Goal: Task Accomplishment & Management: Manage account settings

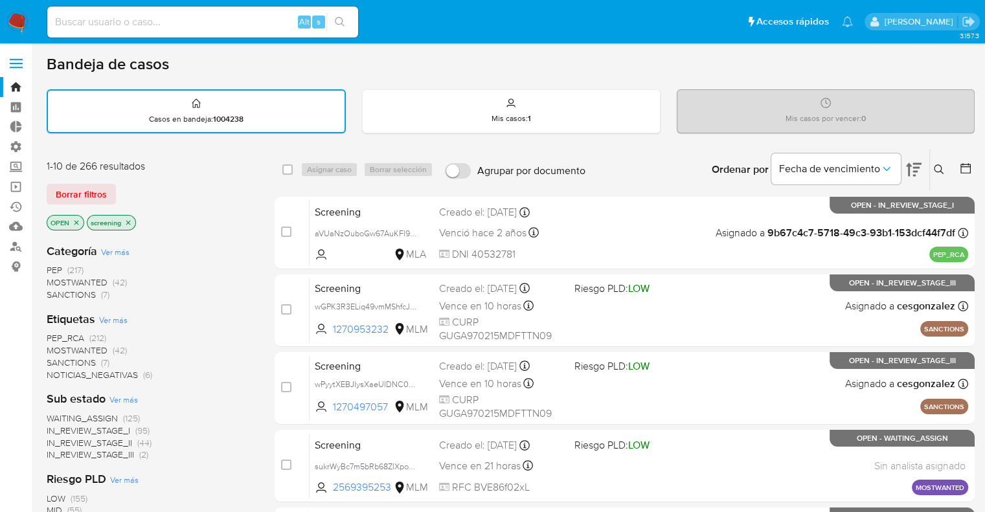
click at [122, 184] on div "Borrar filtros" at bounding box center [150, 194] width 207 height 21
click at [128, 221] on icon "close-filter" at bounding box center [128, 222] width 5 height 5
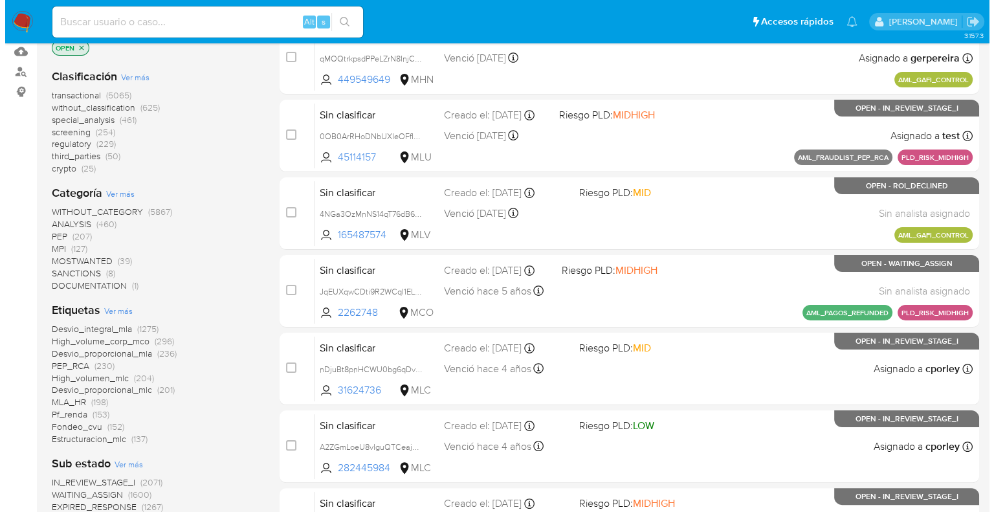
scroll to position [194, 0]
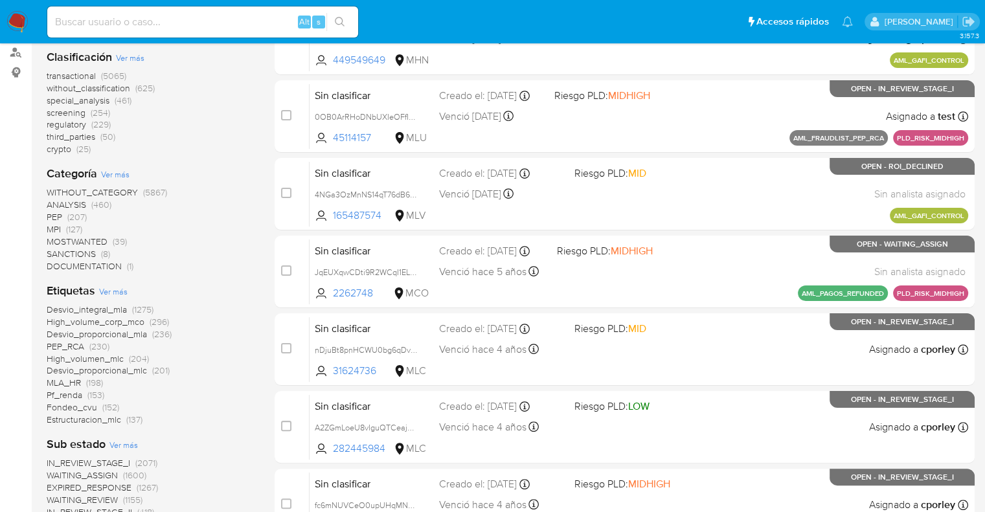
click at [106, 289] on span "Ver más" at bounding box center [113, 292] width 28 height 12
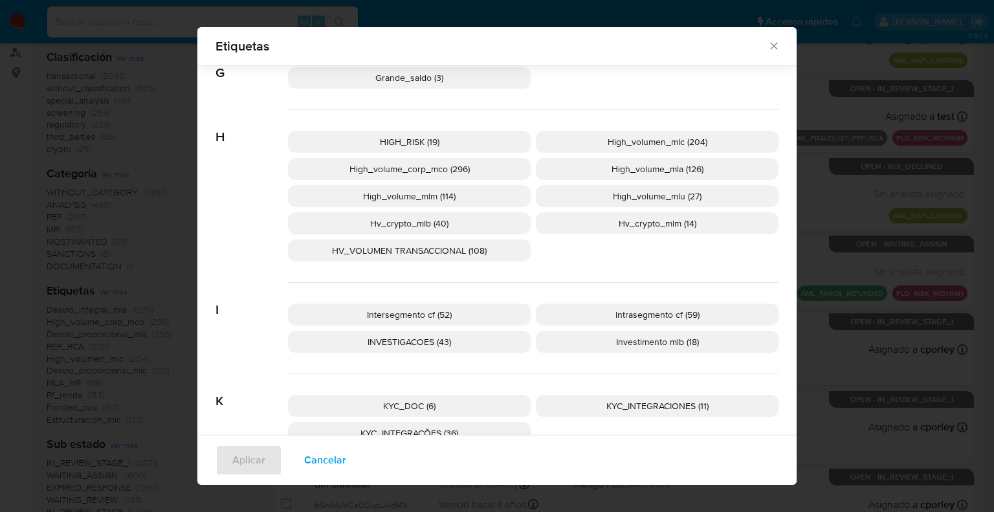
scroll to position [1285, 0]
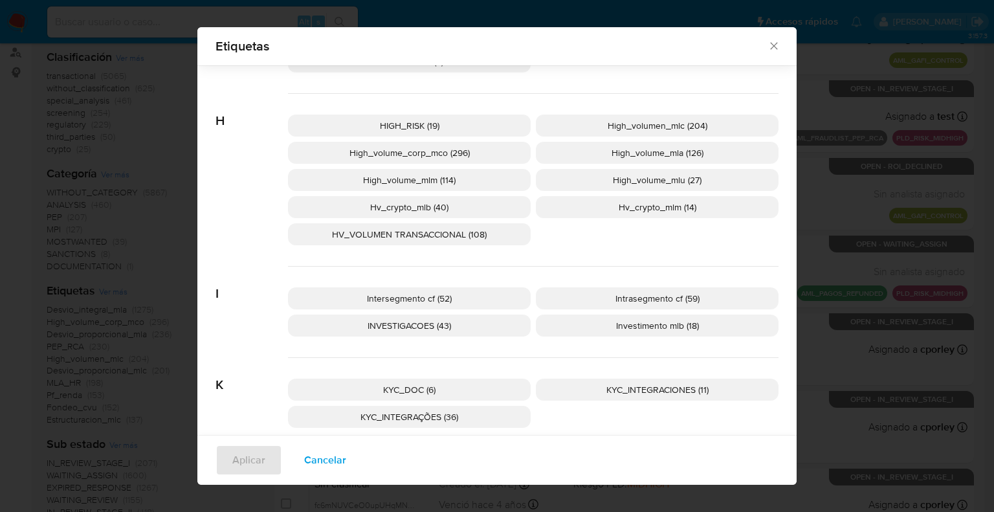
click at [713, 230] on div "HIGH_RISK (19) High_volumen_mlc (204) High_volume_corp_mco (296) High_volume_ml…" at bounding box center [533, 180] width 491 height 173
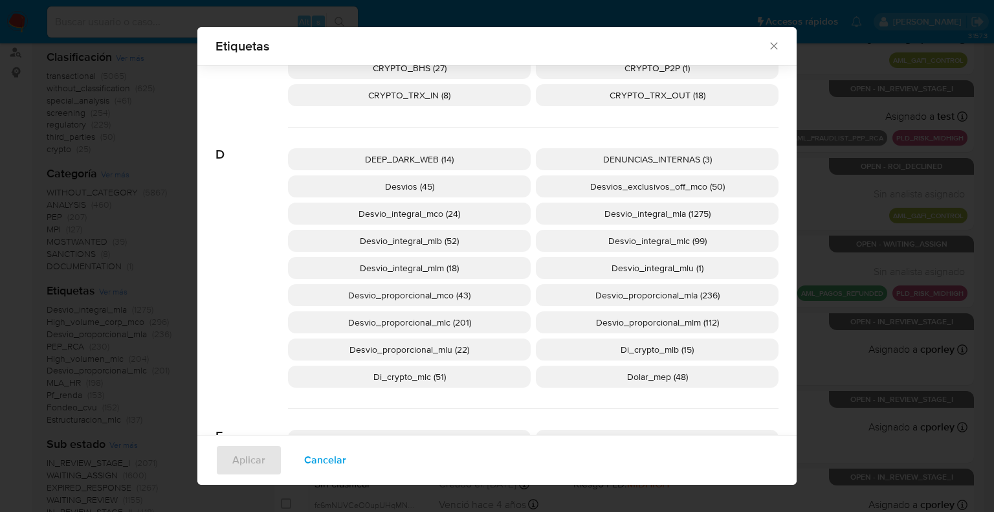
scroll to position [640, 0]
click at [337, 460] on span "Cancelar" at bounding box center [325, 460] width 42 height 28
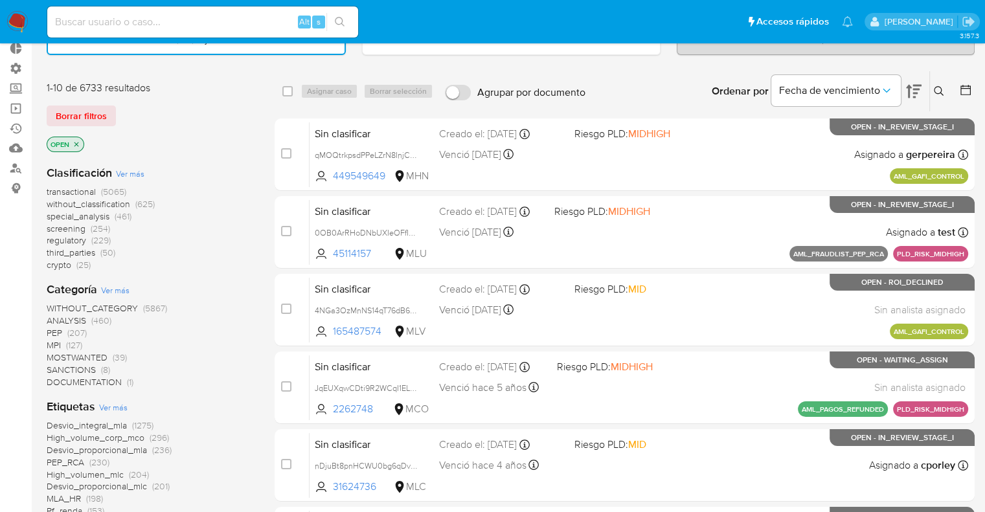
scroll to position [0, 0]
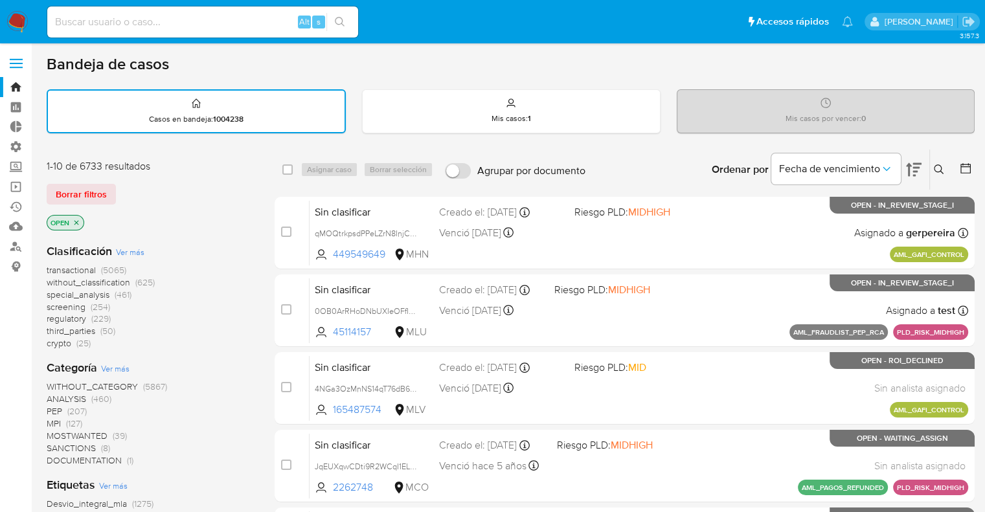
click at [53, 304] on span "screening" at bounding box center [66, 306] width 39 height 13
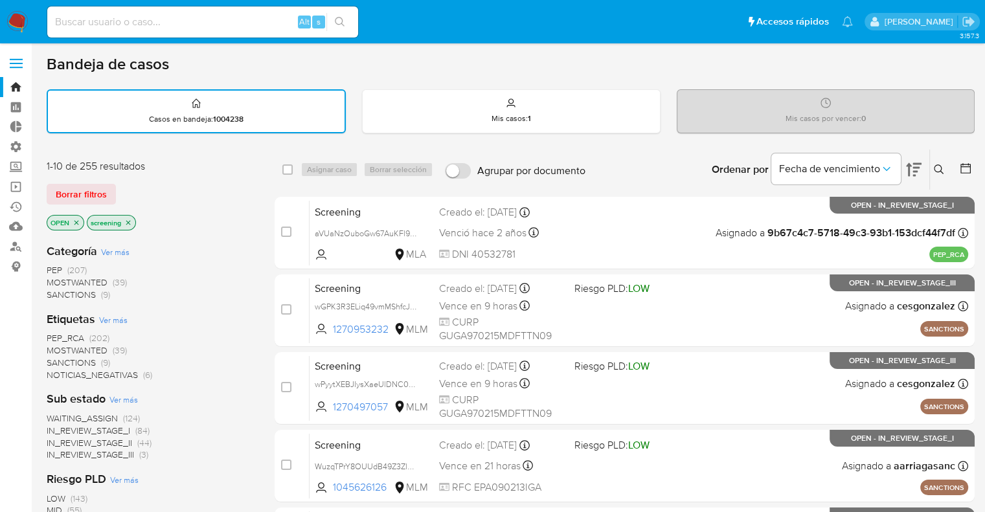
click at [148, 186] on div "Borrar filtros" at bounding box center [150, 194] width 207 height 21
click at [60, 346] on span "MOSTWANTED" at bounding box center [77, 350] width 61 height 13
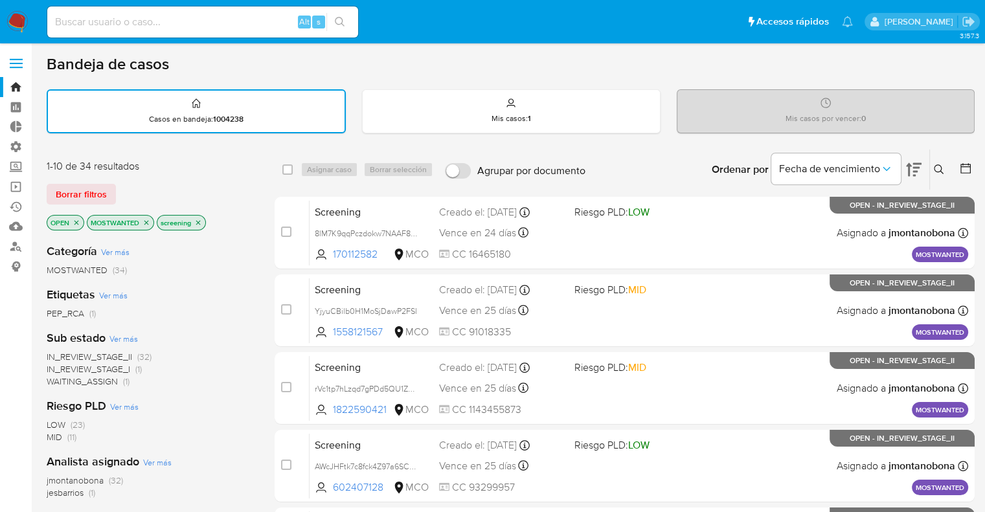
click at [146, 221] on icon "close-filter" at bounding box center [146, 222] width 5 height 5
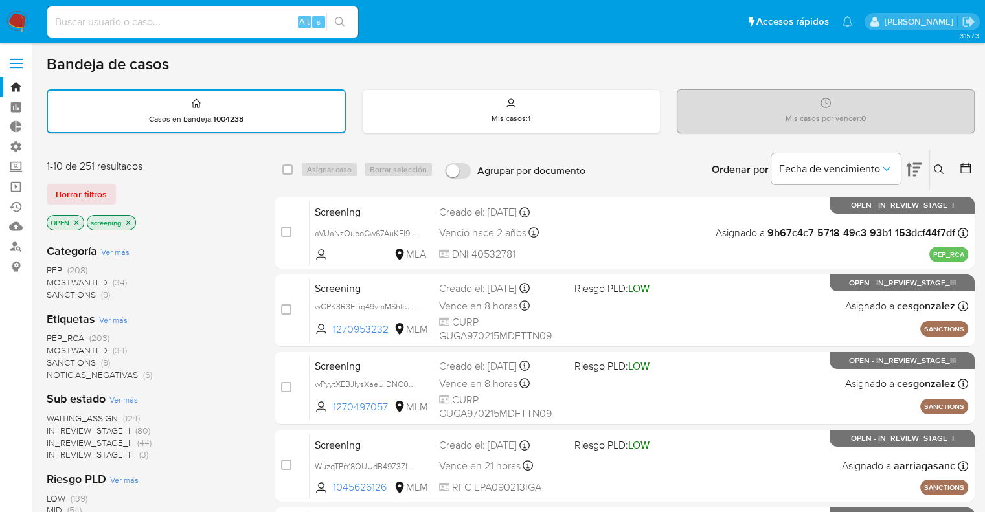
click at [205, 201] on div "Borrar filtros" at bounding box center [150, 194] width 207 height 21
click at [57, 357] on span "SANCTIONS" at bounding box center [71, 362] width 49 height 13
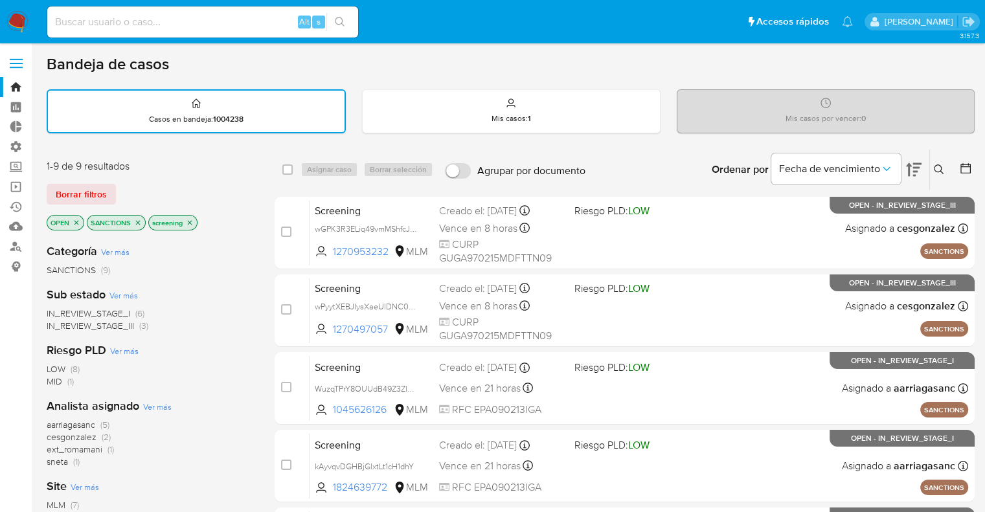
click at [137, 221] on icon "close-filter" at bounding box center [138, 222] width 5 height 5
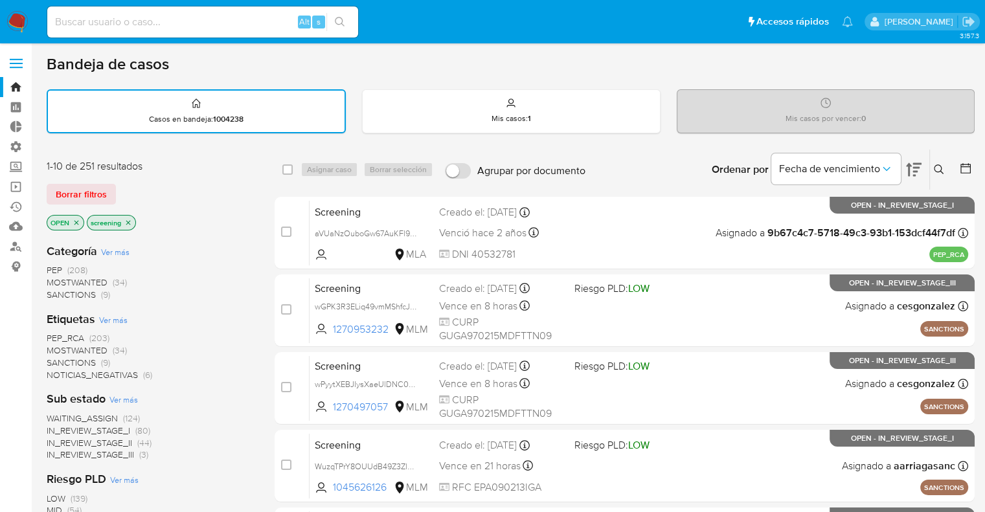
click at [161, 173] on div "1-10 de 251 resultados Borrar filtros OPEN screening" at bounding box center [150, 196] width 207 height 74
click at [58, 359] on span "SANCTIONS" at bounding box center [71, 362] width 49 height 13
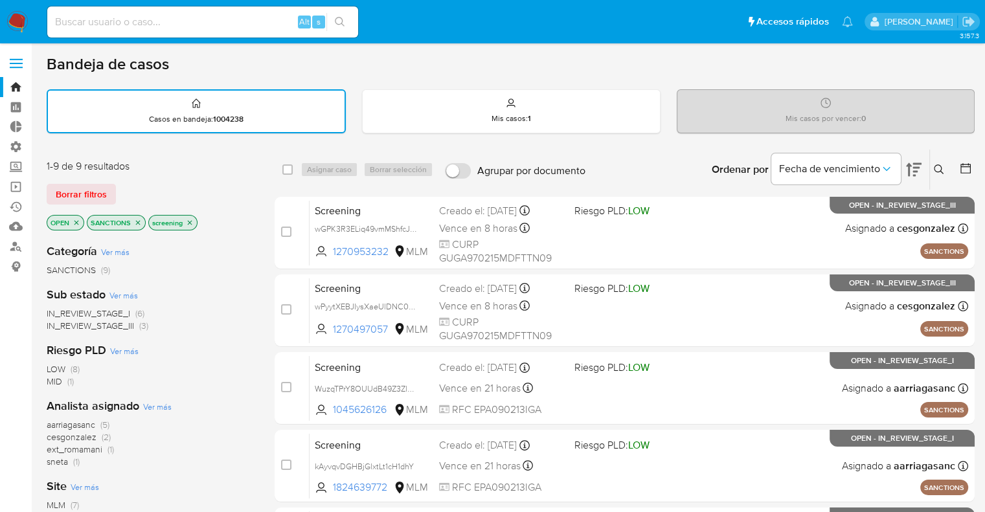
click at [166, 181] on div "1-9 de 9 resultados Borrar filtros OPEN SANCTIONS screening" at bounding box center [150, 196] width 207 height 74
click at [140, 219] on icon "close-filter" at bounding box center [138, 223] width 8 height 8
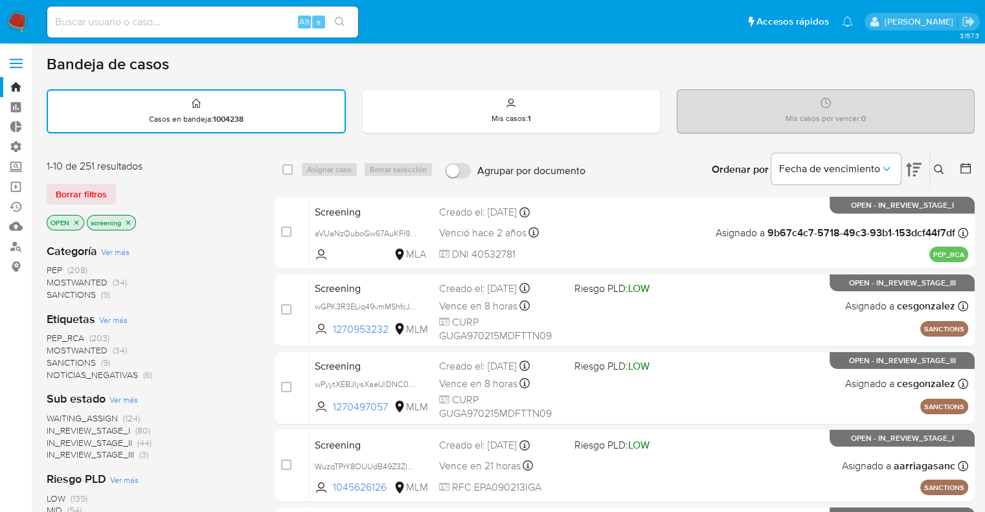
click at [131, 184] on div "Borrar filtros" at bounding box center [150, 194] width 207 height 21
click at [52, 332] on span "PEP_RCA" at bounding box center [66, 337] width 38 height 13
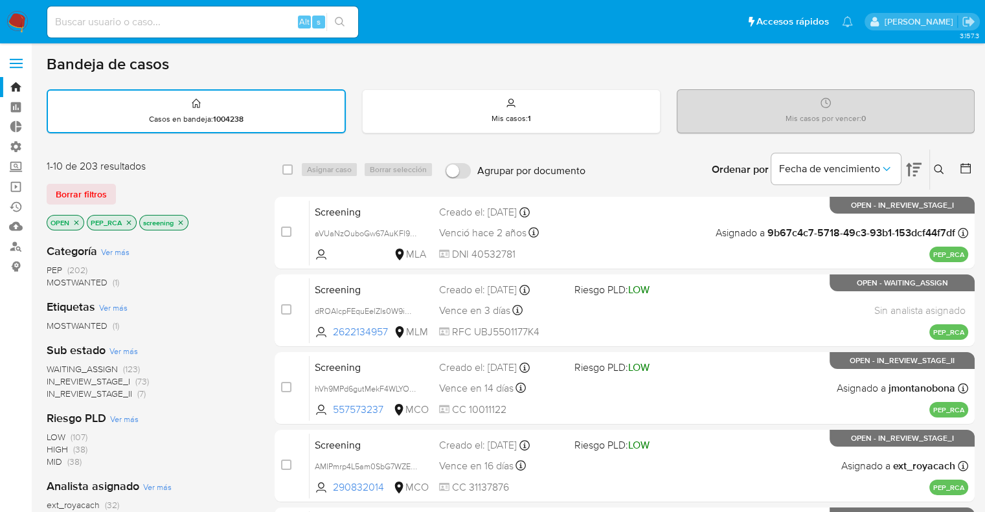
click at [148, 190] on div "Borrar filtros" at bounding box center [150, 194] width 207 height 21
click at [129, 219] on icon "close-filter" at bounding box center [129, 223] width 8 height 8
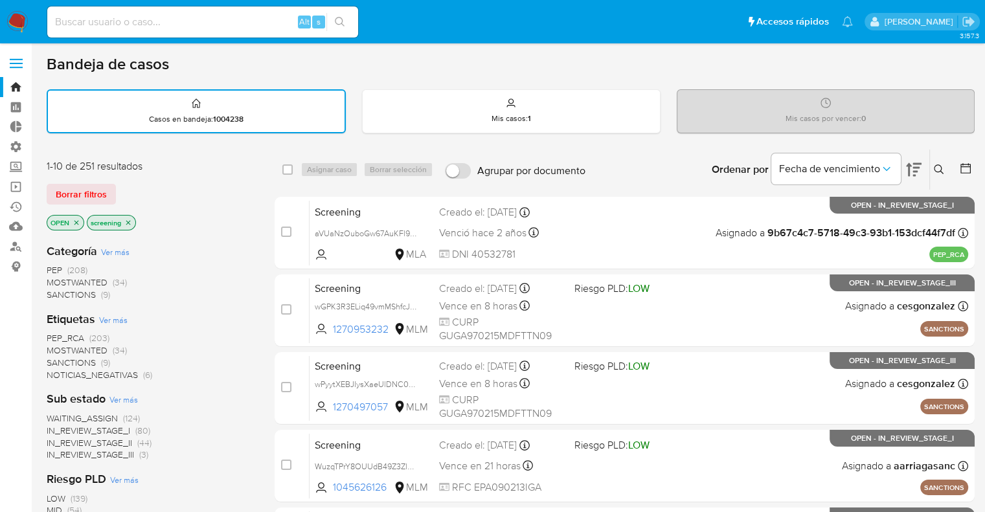
click at [123, 194] on div "Borrar filtros" at bounding box center [150, 194] width 207 height 21
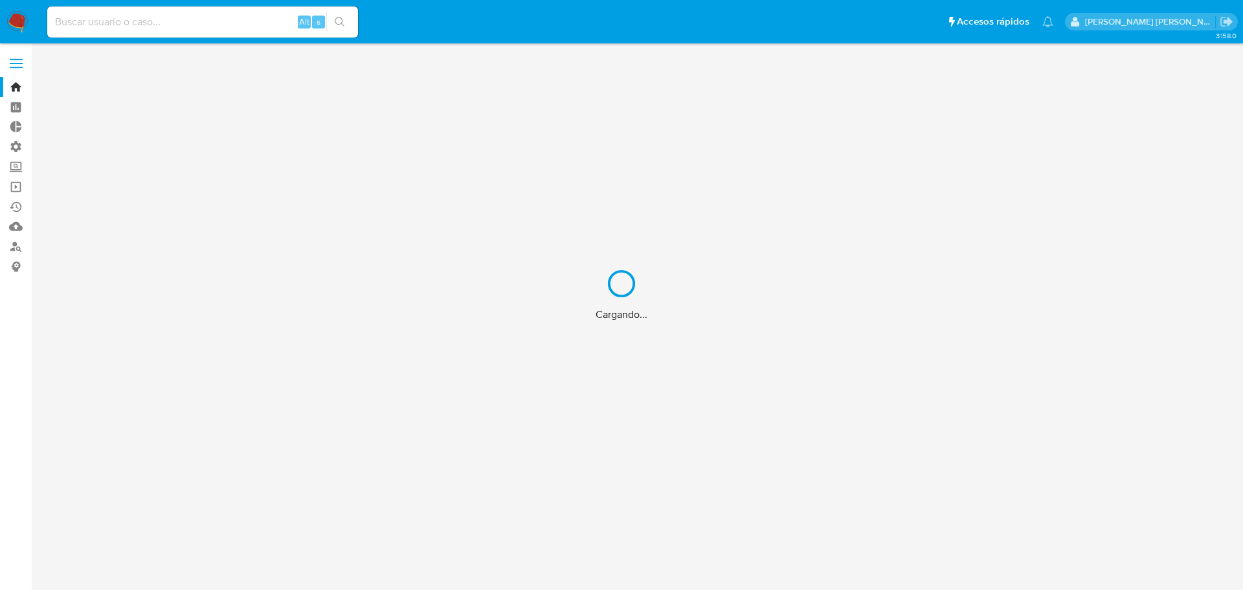
click at [16, 65] on div "Cargando..." at bounding box center [621, 295] width 1243 height 590
click at [21, 166] on div "Cargando..." at bounding box center [621, 295] width 1243 height 590
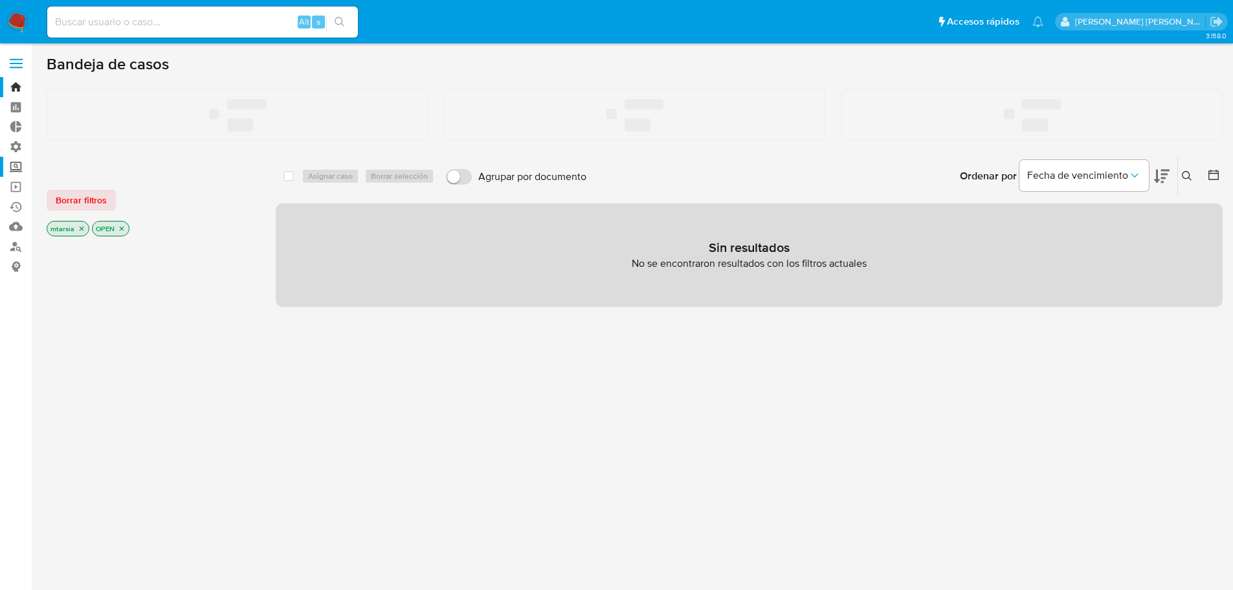
click at [20, 167] on label "Screening" at bounding box center [77, 167] width 154 height 20
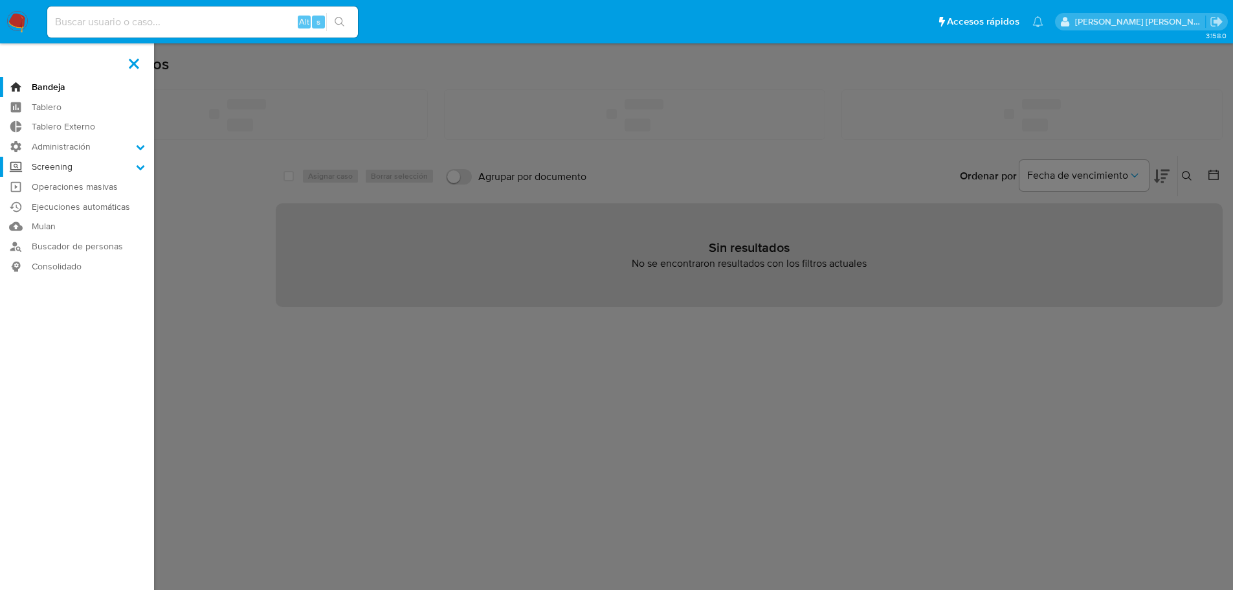
click at [0, 0] on input "Screening" at bounding box center [0, 0] width 0 height 0
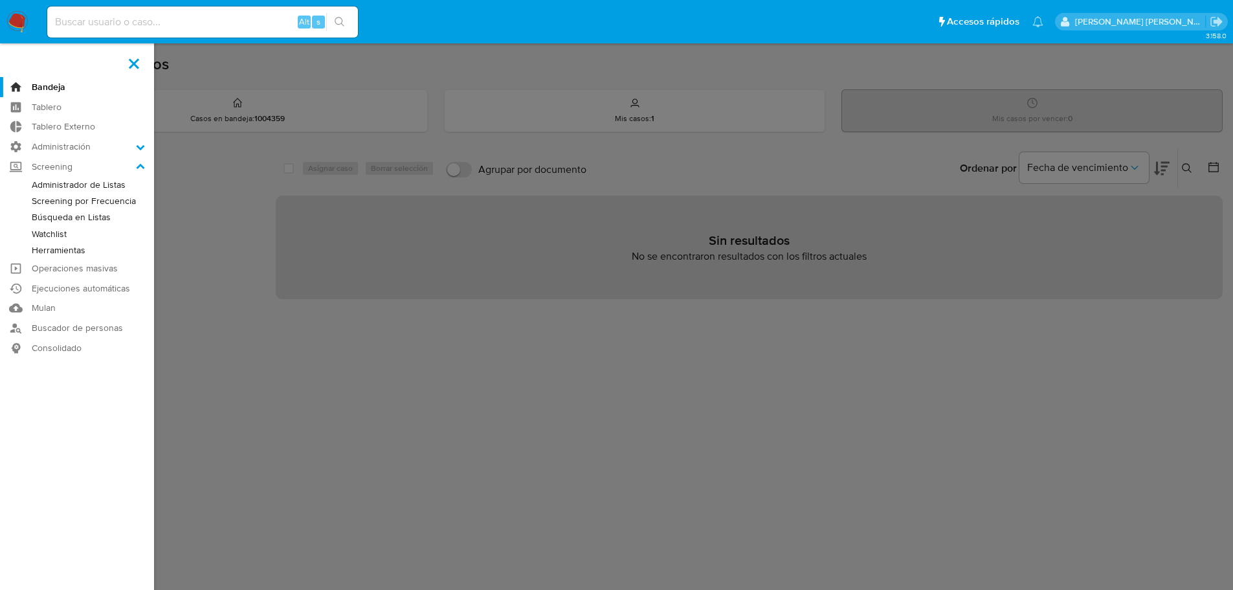
click at [41, 232] on link "Watchlist" at bounding box center [77, 234] width 154 height 16
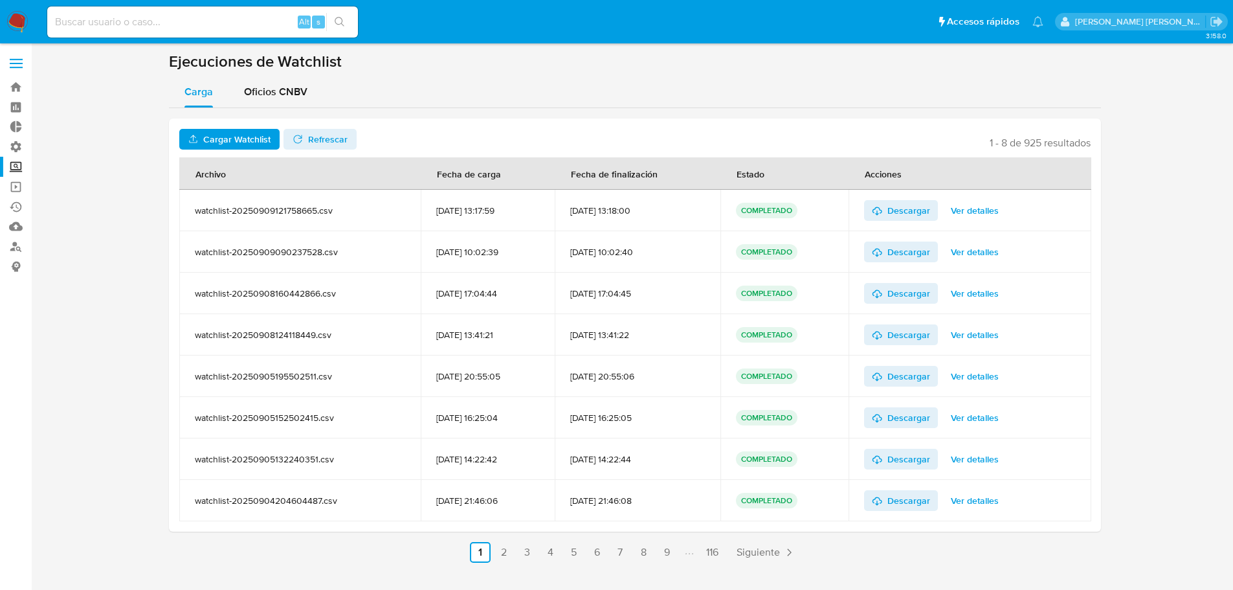
click at [201, 144] on span "Cargar Watchlist" at bounding box center [229, 139] width 83 height 18
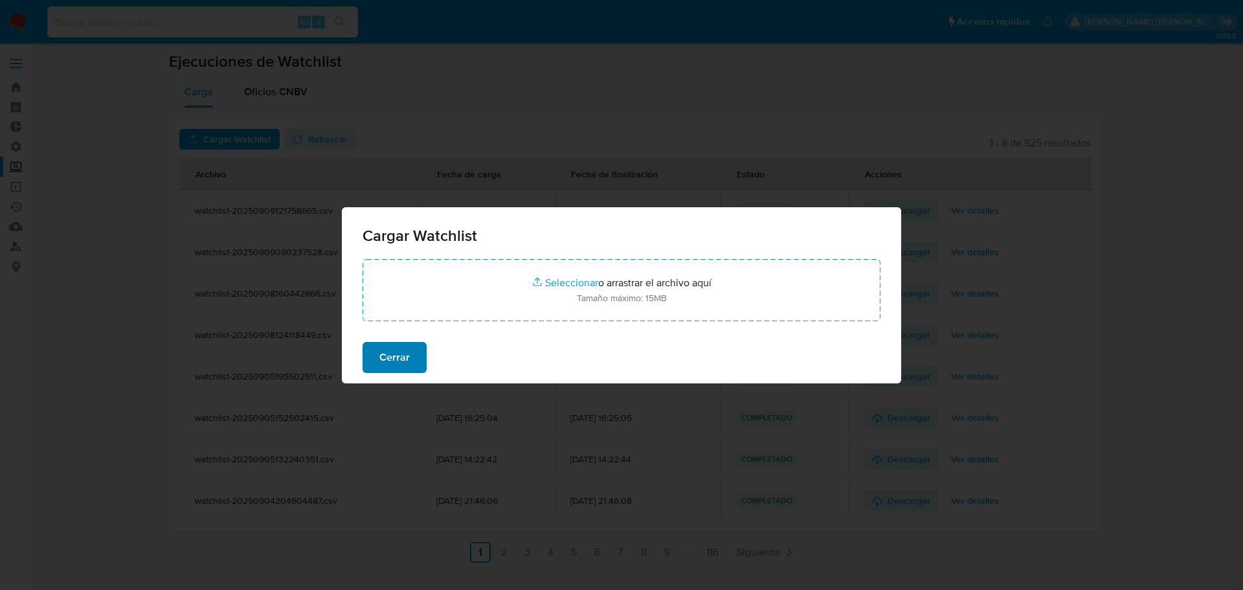
click at [420, 348] on button "Cerrar" at bounding box center [395, 357] width 64 height 31
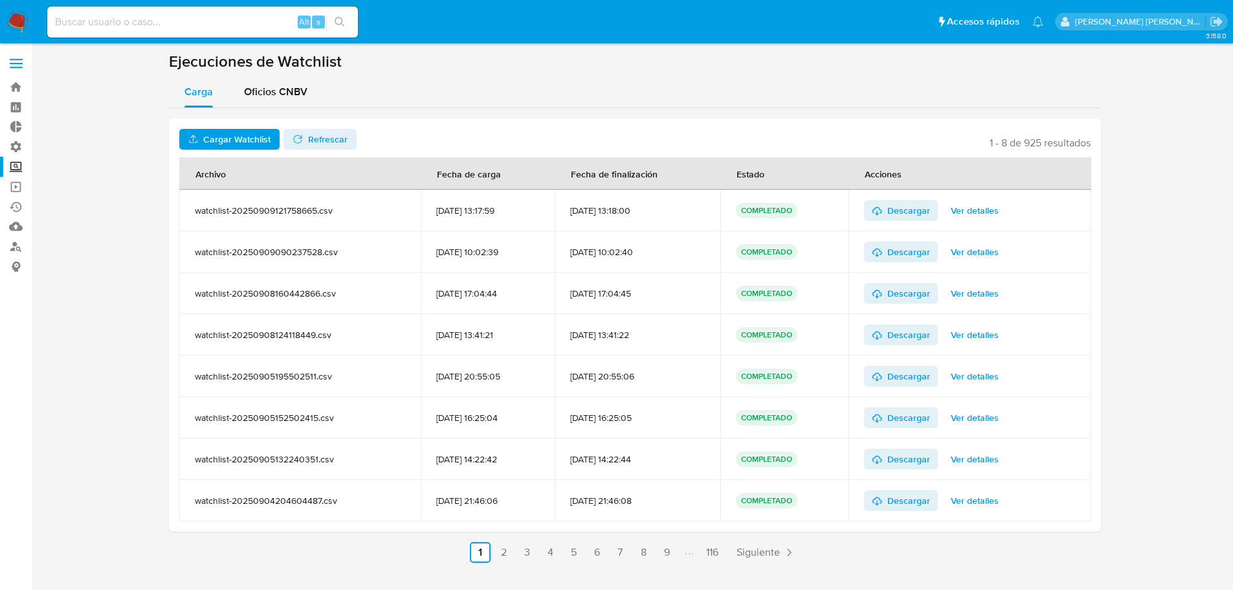
click at [18, 166] on label "Screening" at bounding box center [77, 167] width 154 height 20
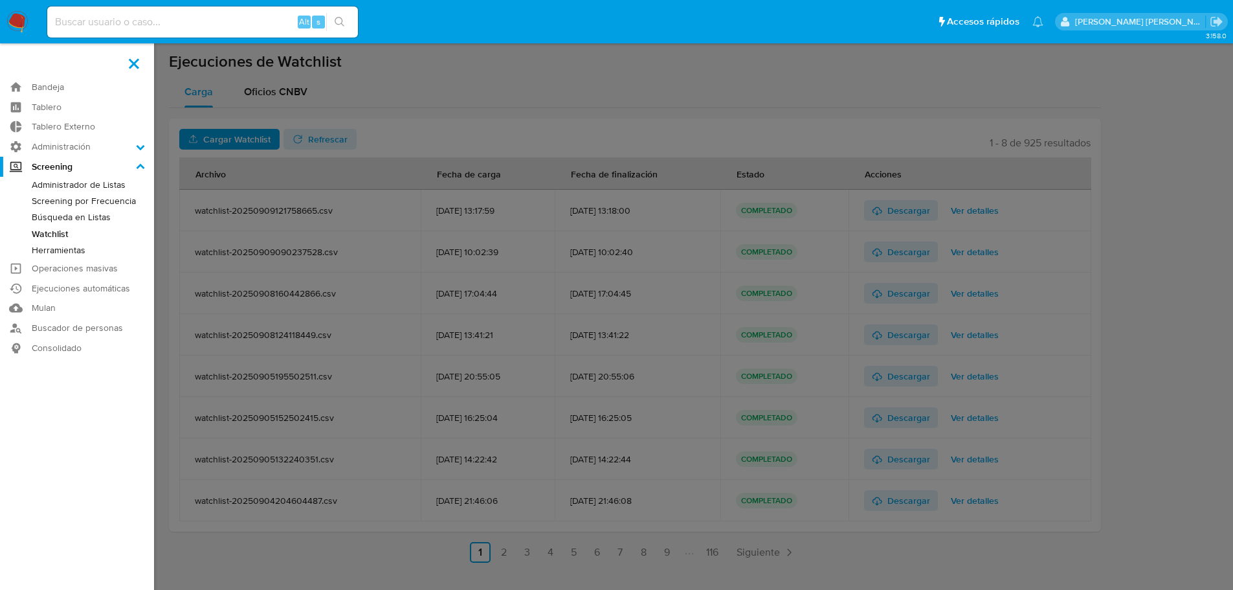
click at [0, 0] on input "Screening" at bounding box center [0, 0] width 0 height 0
click at [36, 182] on link "Administrador de Listas" at bounding box center [77, 185] width 154 height 16
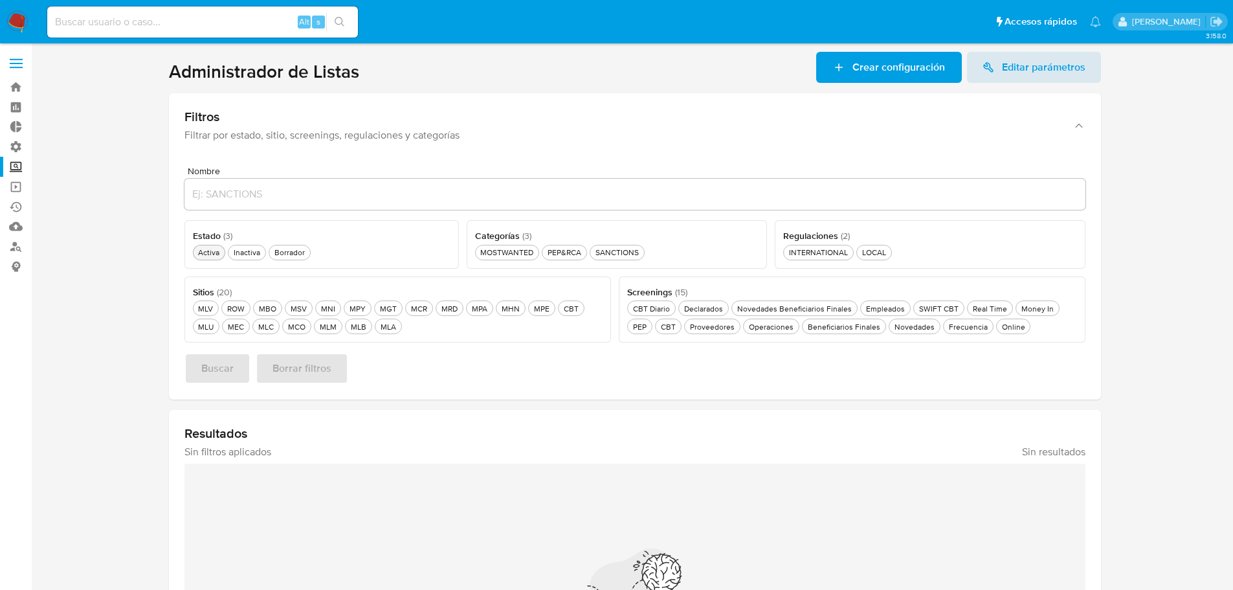
click at [216, 254] on div "Activa Activa" at bounding box center [209, 252] width 27 height 11
click at [264, 328] on div "MLC MLC" at bounding box center [266, 326] width 21 height 11
click at [600, 249] on div "SANCTIONS SANCTIONS" at bounding box center [617, 252] width 49 height 11
click at [1002, 326] on div "Online Online" at bounding box center [1014, 326] width 28 height 11
click at [240, 368] on button "Buscar" at bounding box center [218, 368] width 66 height 31
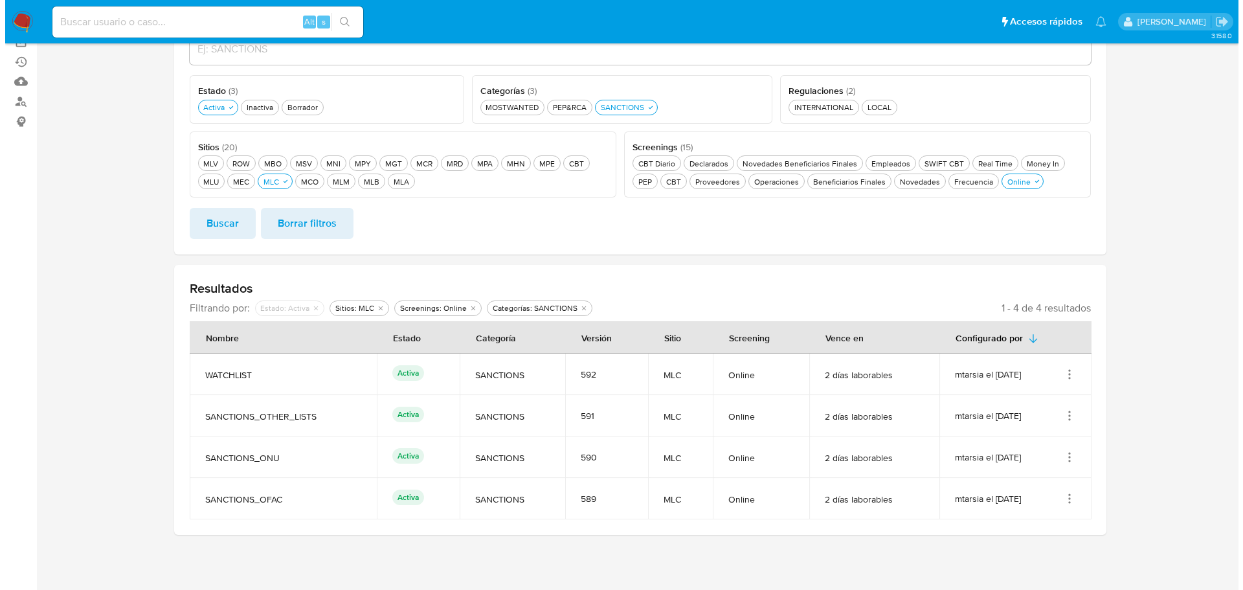
scroll to position [145, 0]
drag, startPoint x: 201, startPoint y: 377, endPoint x: 265, endPoint y: 381, distance: 64.2
click at [265, 381] on span "WATCHLIST" at bounding box center [278, 375] width 157 height 12
click at [1064, 374] on icon "Acciones" at bounding box center [1064, 374] width 1 height 1
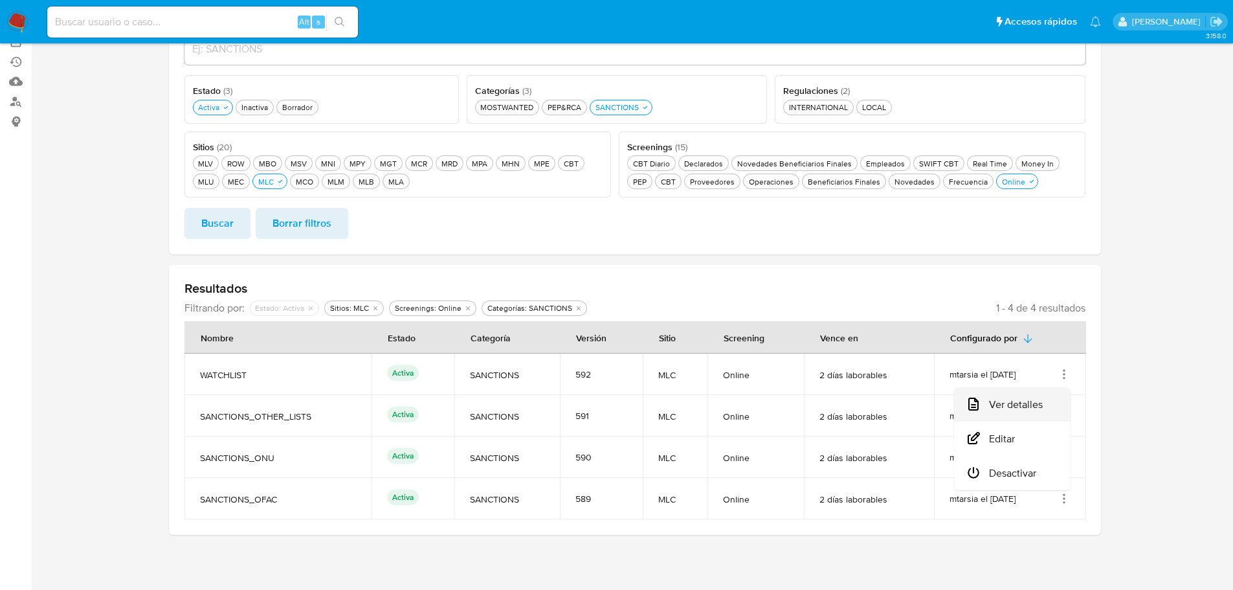
click at [1059, 398] on button "Ver detalles" at bounding box center [1012, 404] width 117 height 34
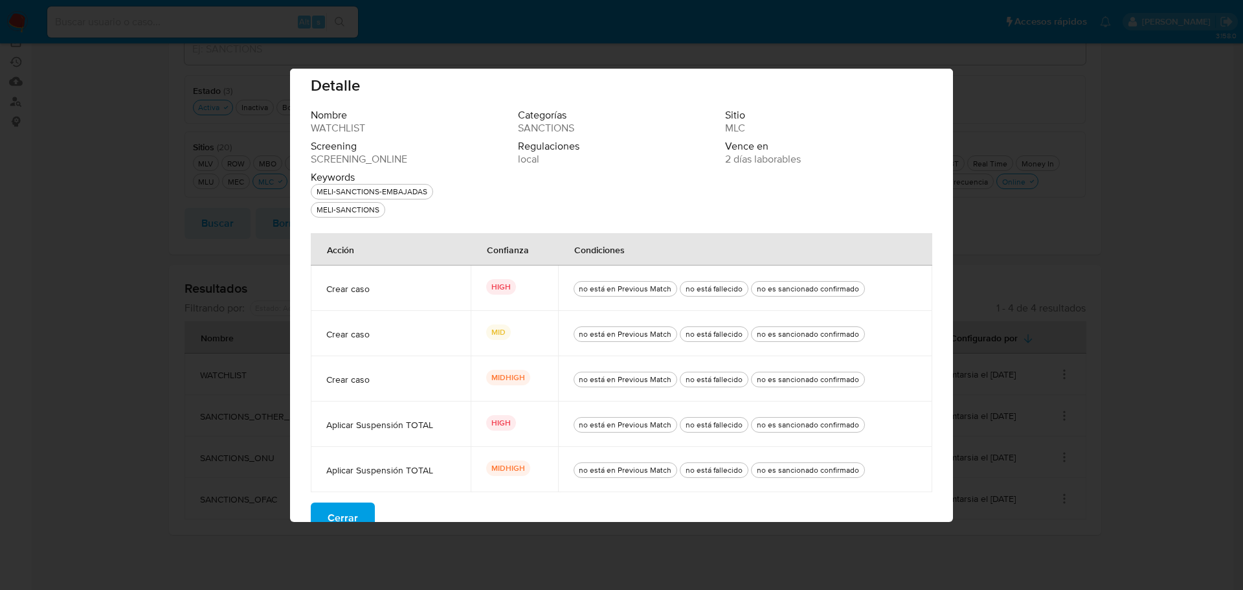
scroll to position [0, 0]
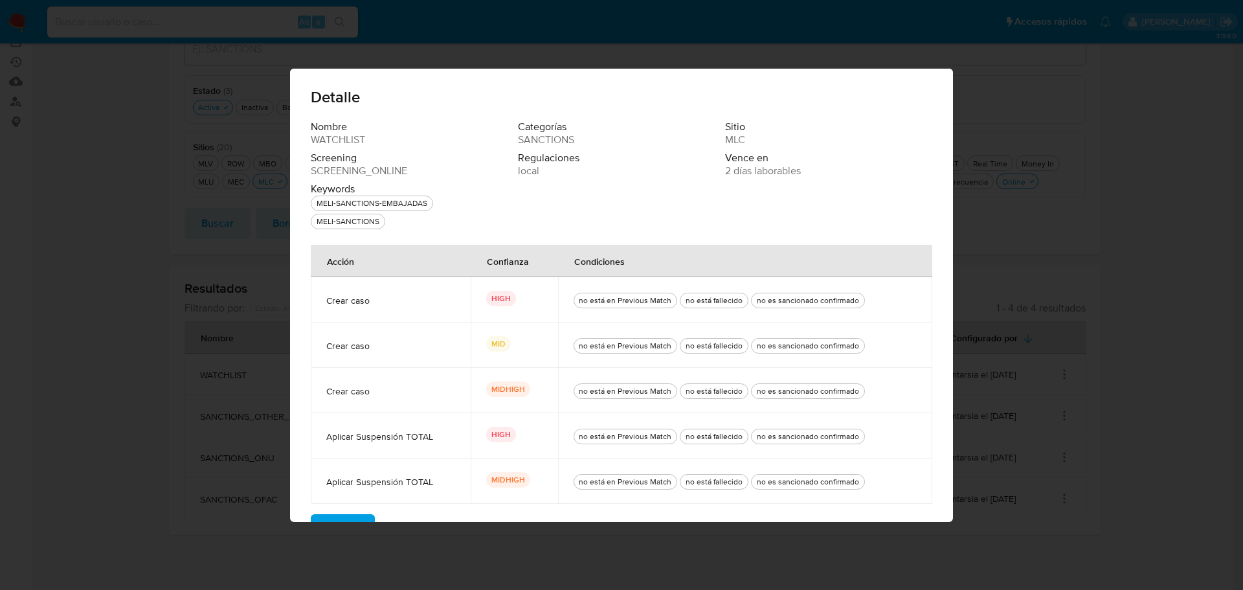
drag, startPoint x: 349, startPoint y: 302, endPoint x: 389, endPoint y: 307, distance: 40.4
click at [389, 307] on td "Crear caso" at bounding box center [391, 299] width 160 height 45
drag, startPoint x: 382, startPoint y: 438, endPoint x: 438, endPoint y: 438, distance: 56.3
click at [438, 438] on span "Aplicar Suspensión TOTAL" at bounding box center [390, 437] width 129 height 12
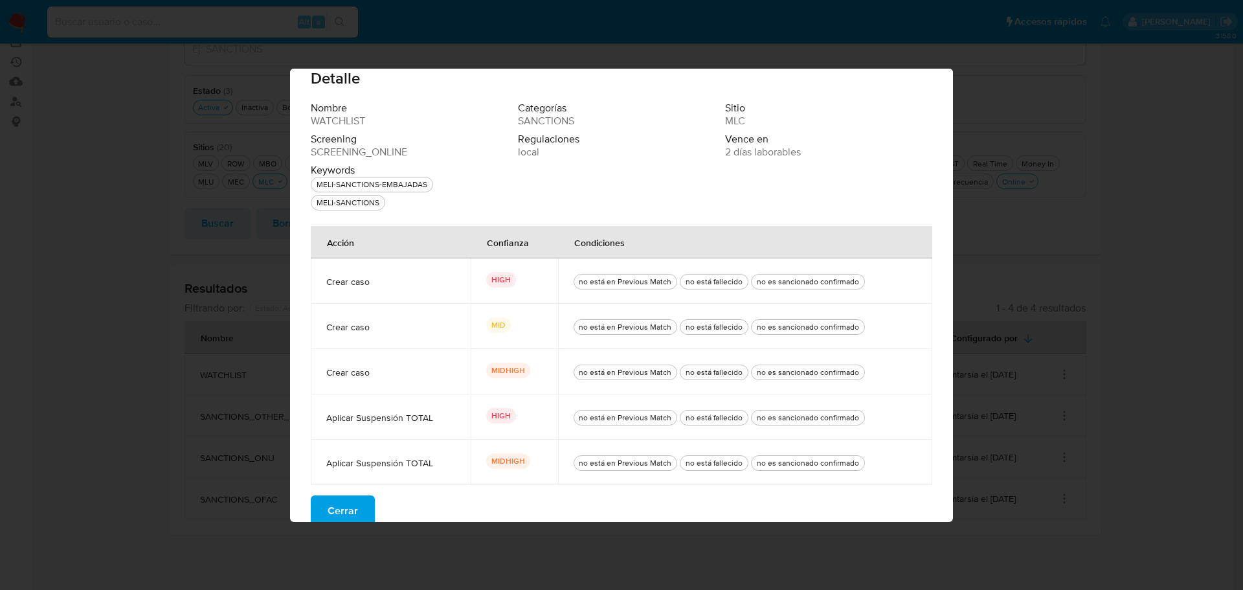
scroll to position [34, 0]
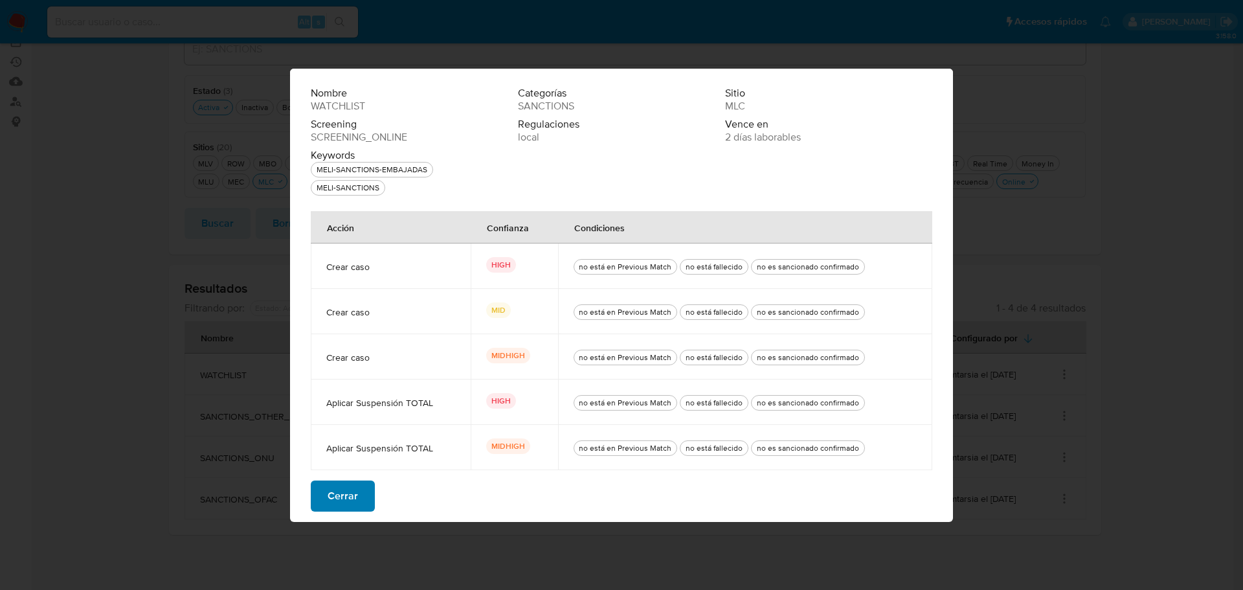
click at [361, 499] on button "Cerrar" at bounding box center [343, 495] width 64 height 31
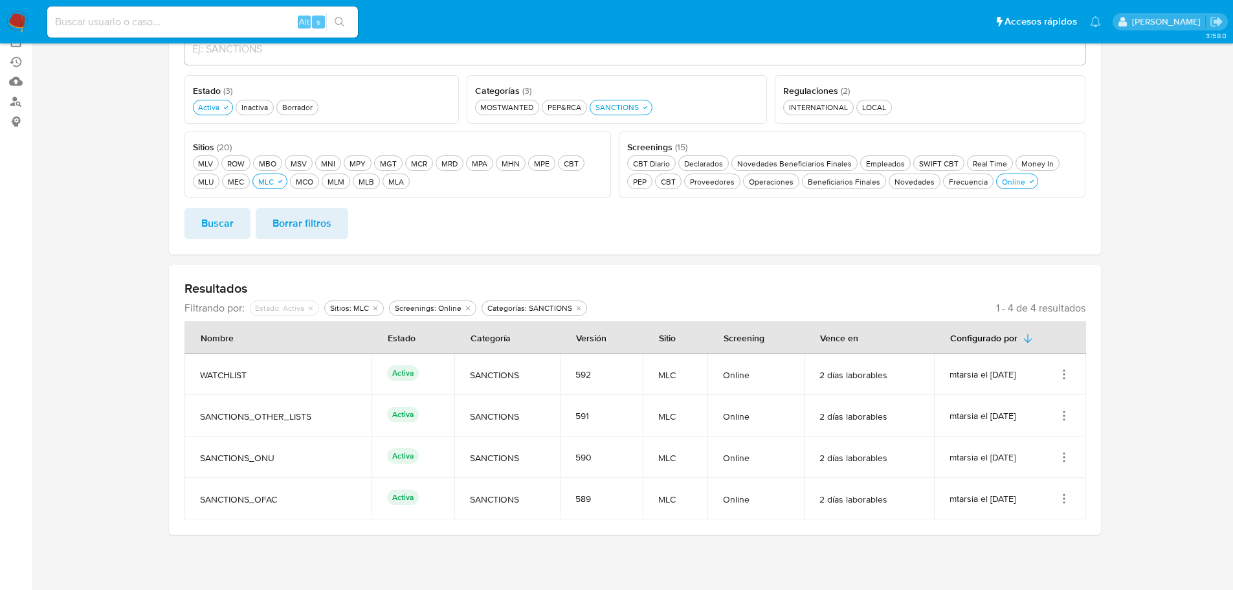
click at [1062, 495] on icon "Acciones" at bounding box center [1064, 498] width 13 height 13
click at [1048, 389] on button "Ver detalles" at bounding box center [1012, 400] width 117 height 34
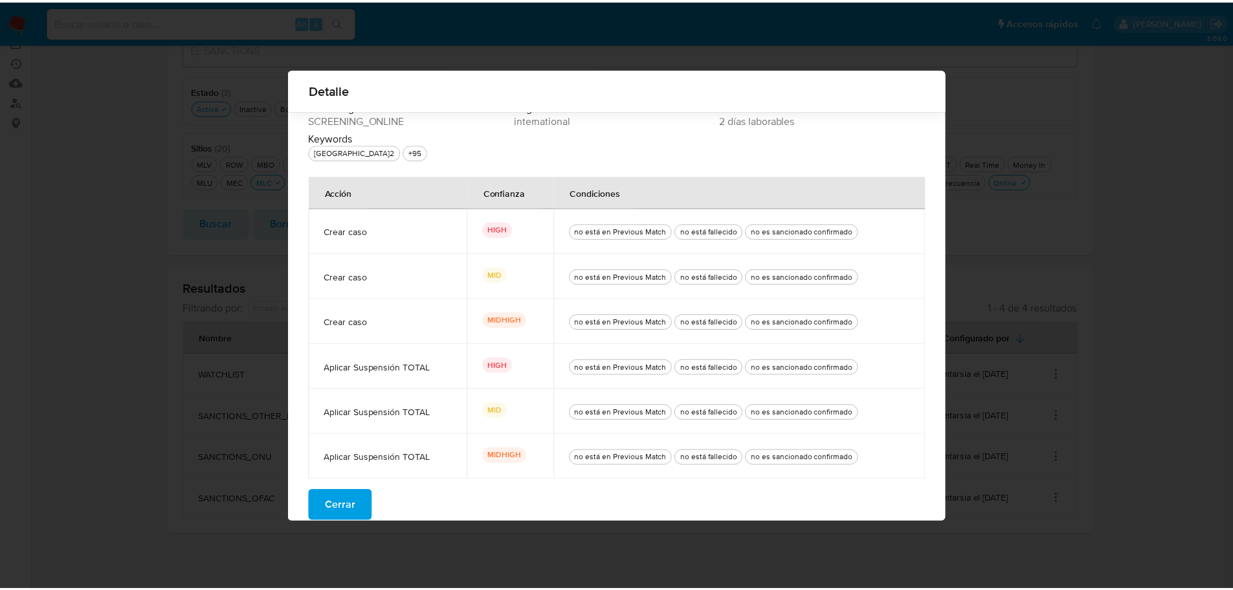
scroll to position [51, 0]
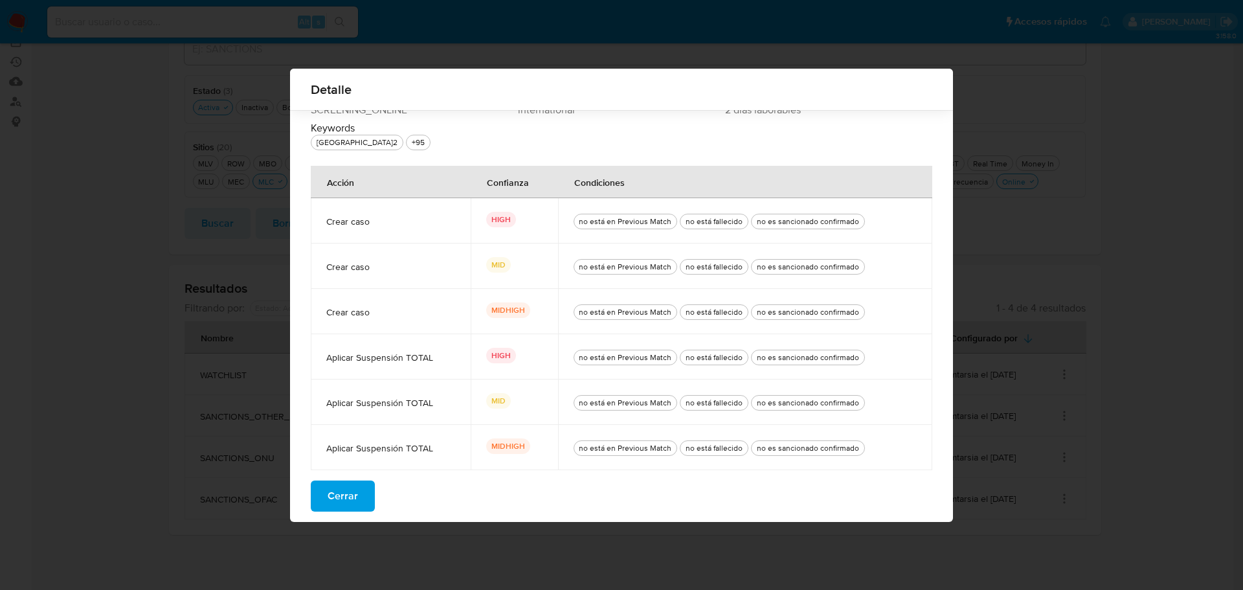
click at [364, 499] on button "Cerrar" at bounding box center [343, 495] width 64 height 31
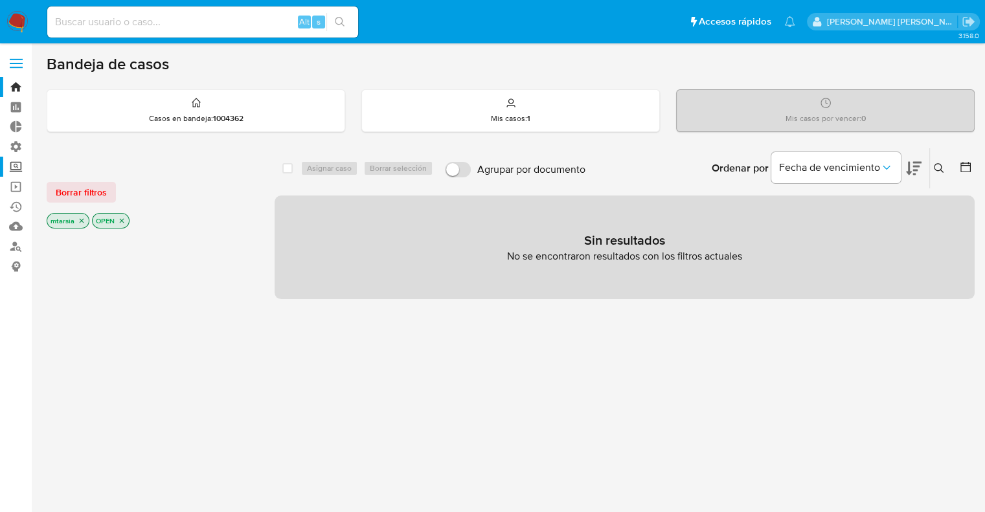
click at [19, 168] on label "Screening" at bounding box center [77, 167] width 154 height 20
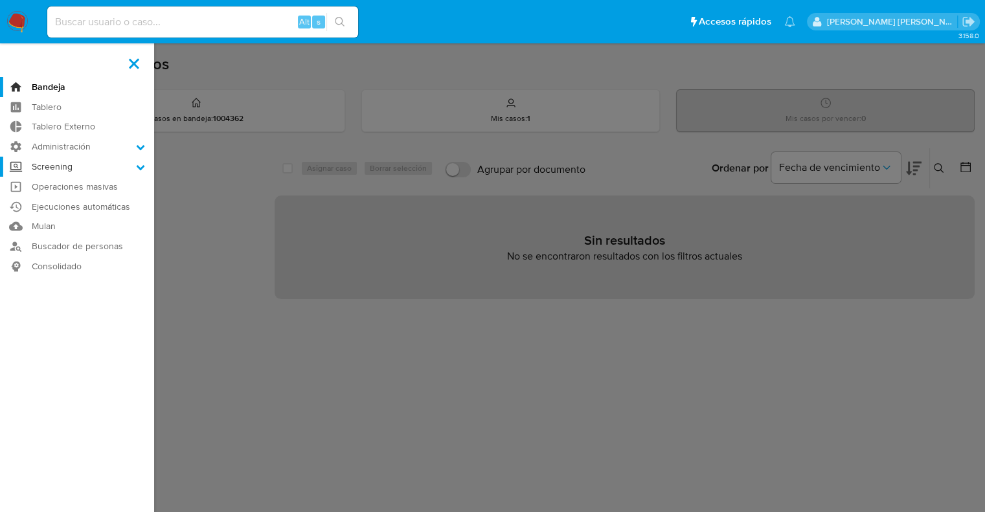
click at [0, 0] on input "Screening" at bounding box center [0, 0] width 0 height 0
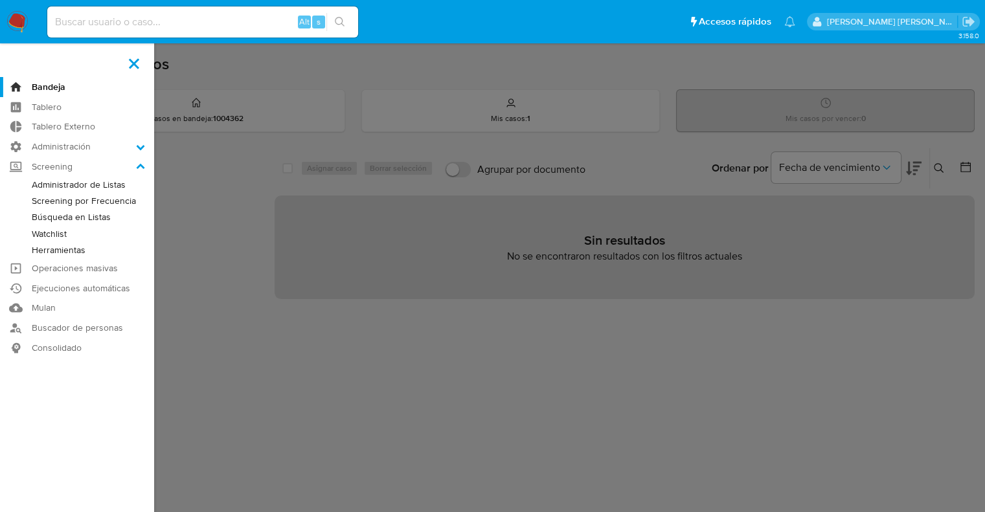
click at [36, 201] on link "Screening por Frecuencia" at bounding box center [77, 201] width 154 height 16
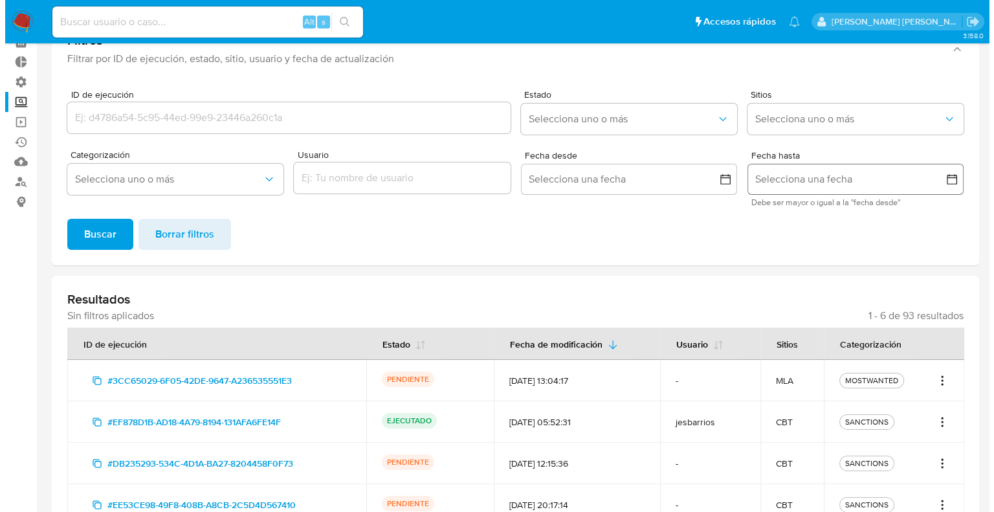
scroll to position [129, 0]
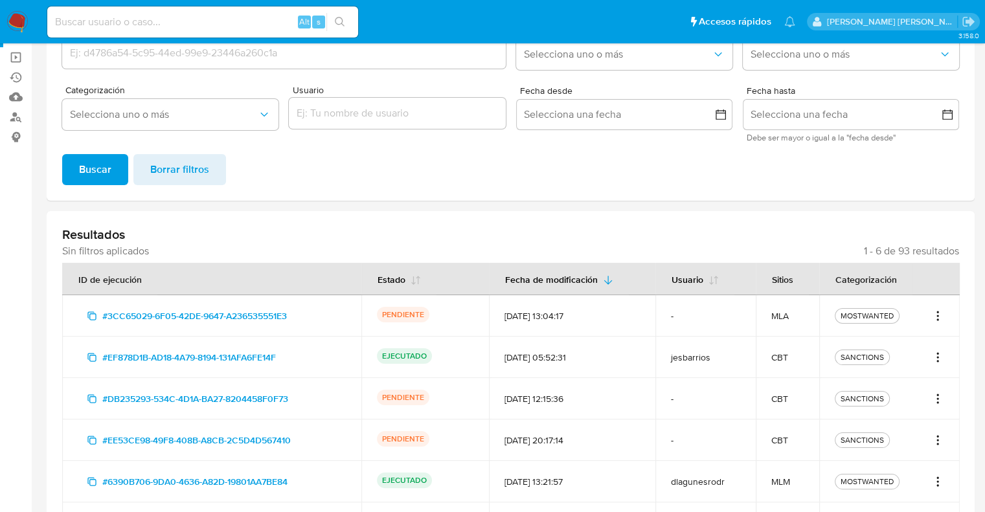
click at [938, 308] on icon "Acciones" at bounding box center [937, 316] width 13 height 16
click at [934, 350] on button "Ver detalles" at bounding box center [895, 344] width 97 height 31
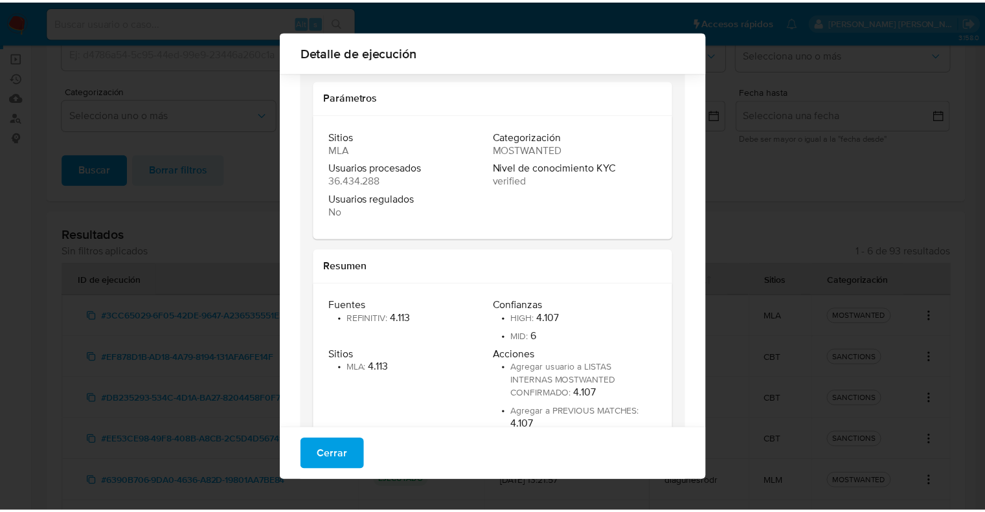
scroll to position [184, 0]
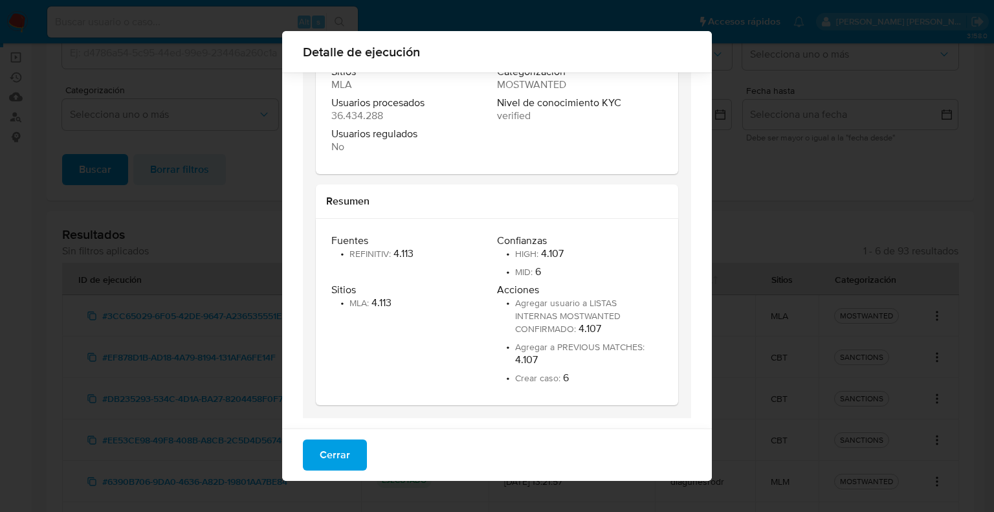
click at [354, 448] on button "Cerrar" at bounding box center [335, 455] width 64 height 31
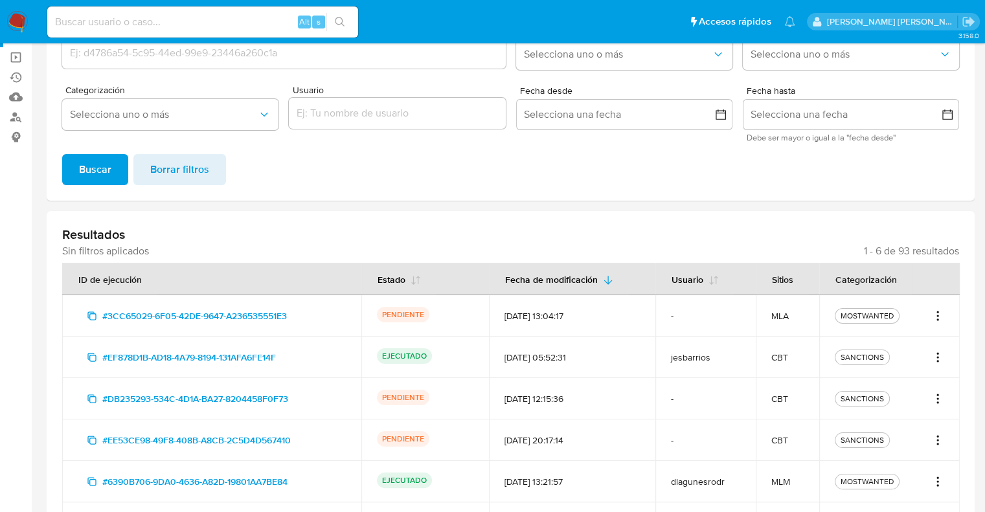
click at [936, 313] on icon "Acciones" at bounding box center [937, 316] width 13 height 16
click at [929, 372] on link "Ver registros" at bounding box center [895, 375] width 97 height 31
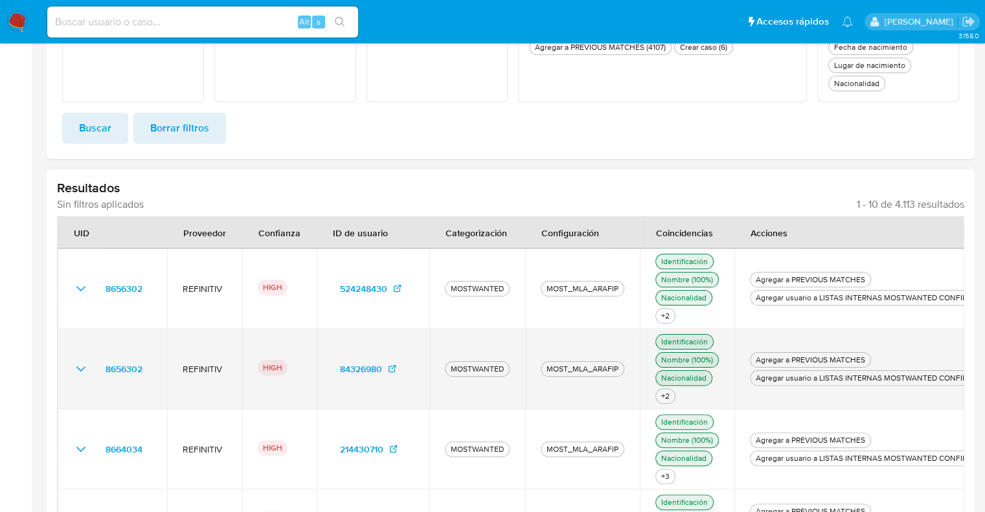
scroll to position [259, 0]
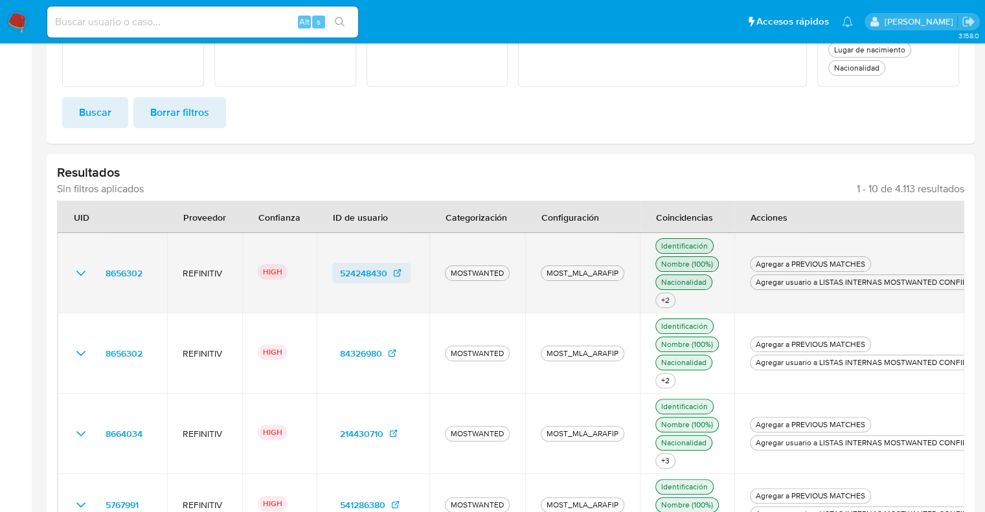
click at [394, 274] on icon at bounding box center [397, 274] width 6 height 6
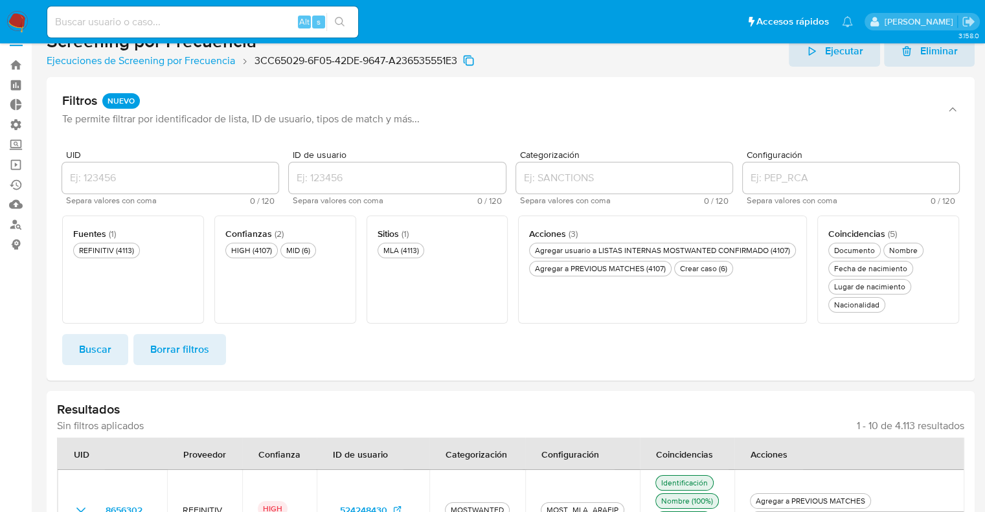
scroll to position [0, 0]
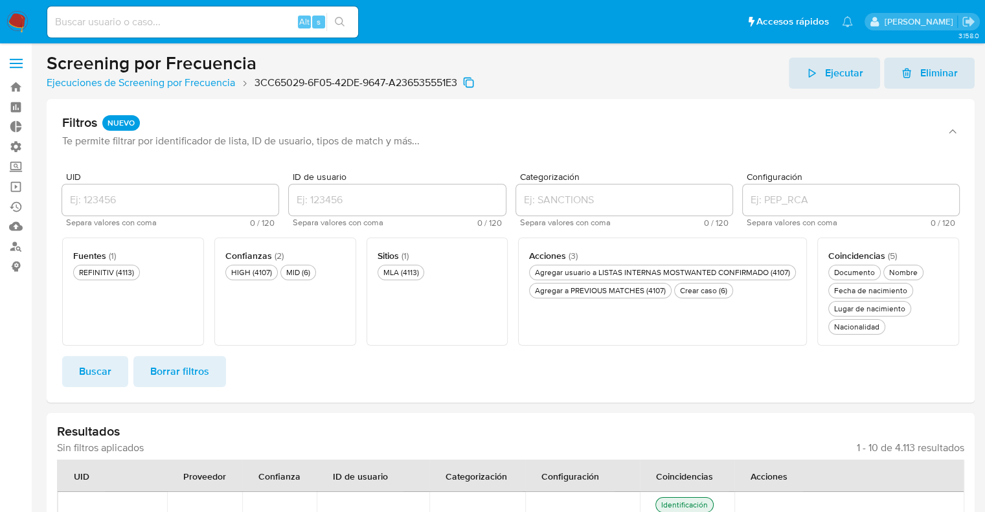
click at [824, 171] on div "UID Separa valores con coma 0 / 120 120 caracteres restantes ID de usuario Sepa…" at bounding box center [511, 282] width 928 height 241
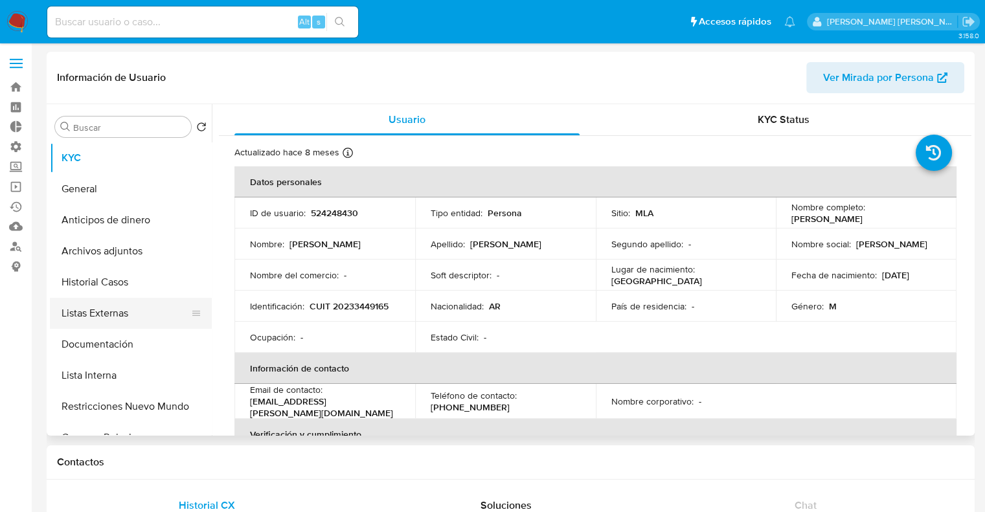
select select "10"
click at [159, 368] on button "Lista Interna" at bounding box center [126, 375] width 152 height 31
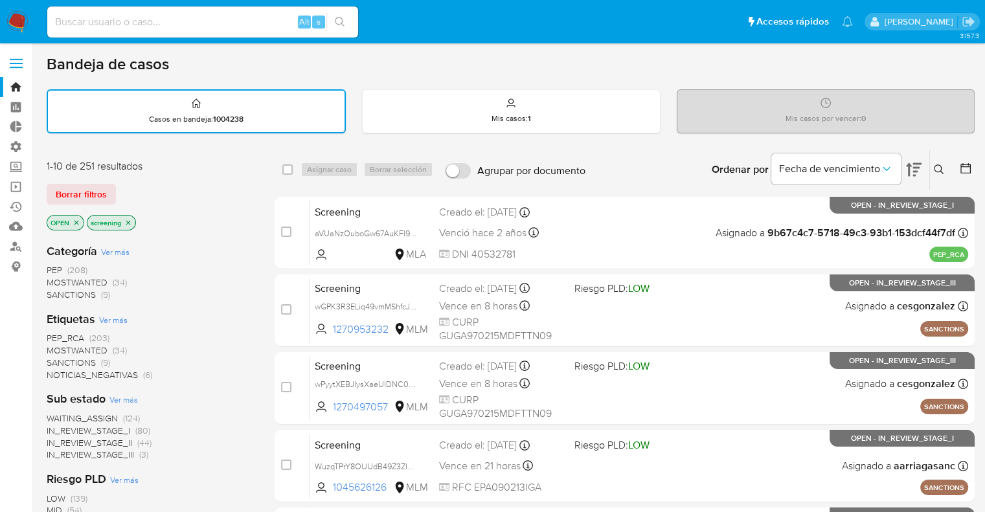
click at [132, 197] on div "Borrar filtros" at bounding box center [150, 194] width 207 height 21
click at [127, 185] on div "Borrar filtros" at bounding box center [150, 194] width 207 height 21
click at [53, 337] on span "PEP_RCA" at bounding box center [66, 337] width 38 height 13
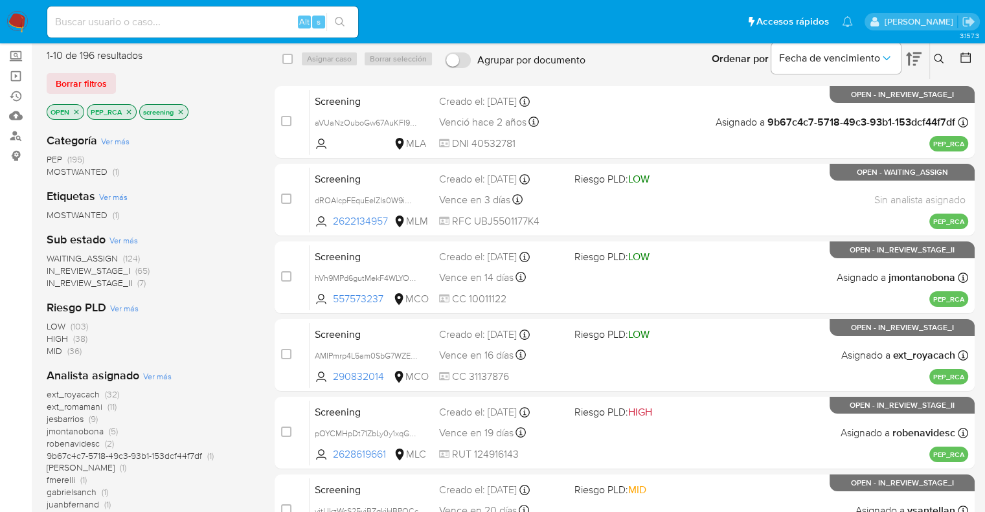
scroll to position [129, 0]
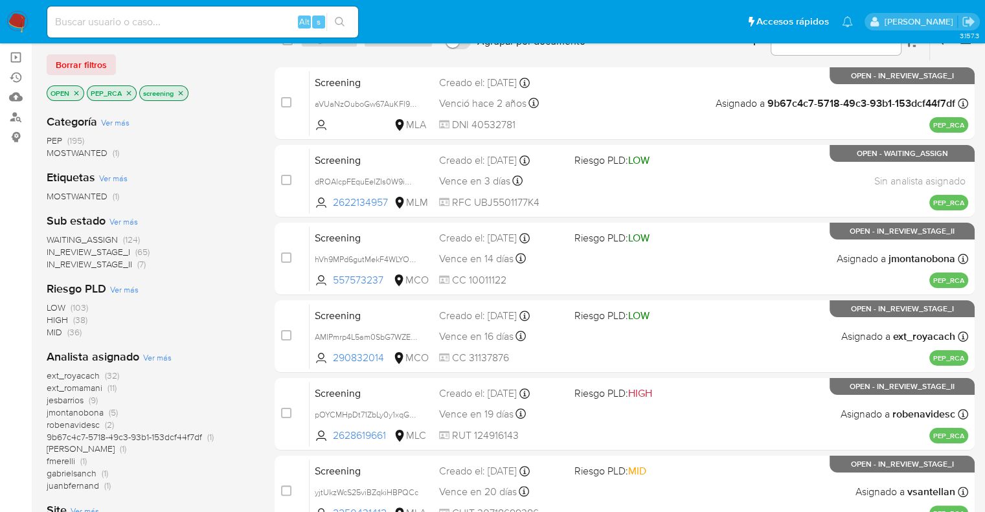
click at [58, 239] on span "WAITING_ASSIGN" at bounding box center [82, 239] width 71 height 13
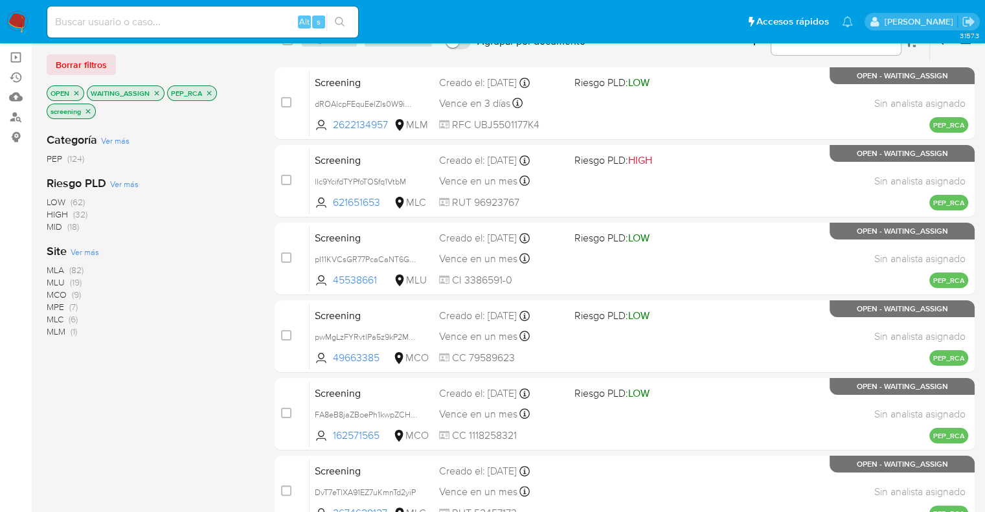
click at [216, 175] on div "Riesgo PLD Ver más LOW (62) HIGH (32) MID (18)" at bounding box center [150, 204] width 207 height 58
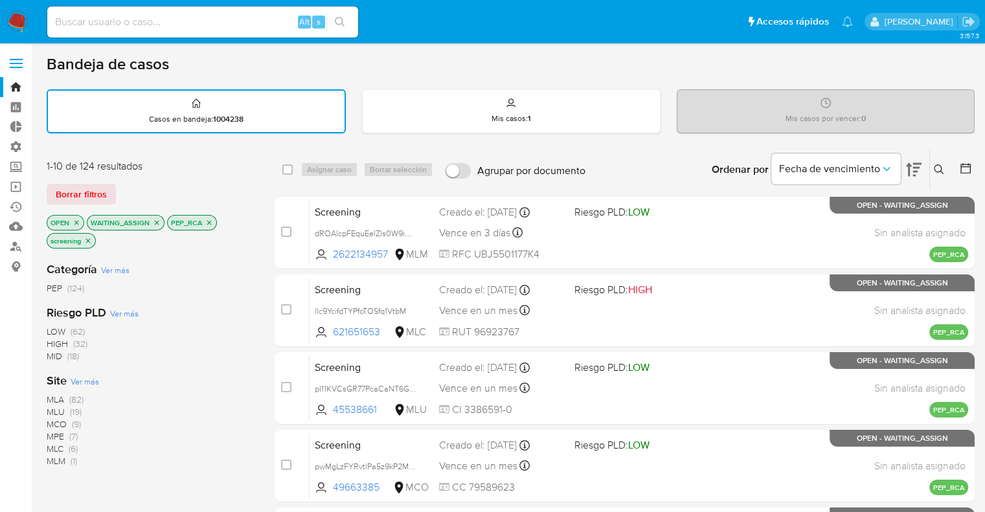
click at [166, 189] on div "Borrar filtros" at bounding box center [150, 194] width 207 height 21
click at [159, 222] on icon "close-filter" at bounding box center [157, 223] width 8 height 8
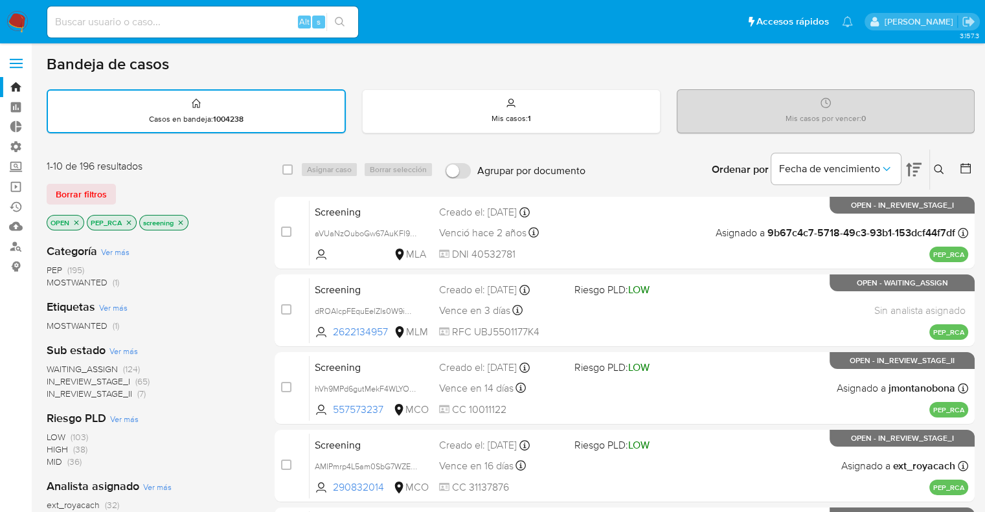
click at [129, 221] on icon "close-filter" at bounding box center [129, 223] width 8 height 8
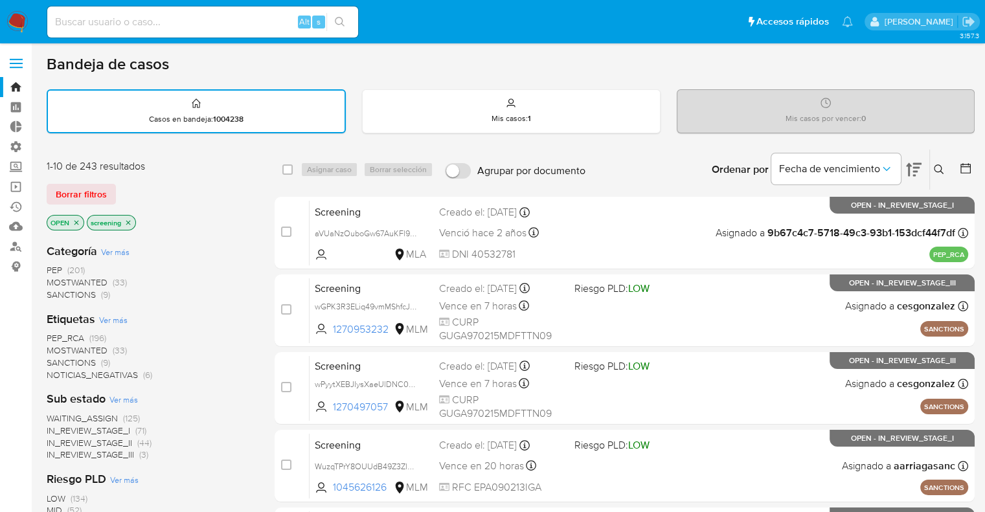
click at [119, 188] on div "Borrar filtros" at bounding box center [150, 194] width 207 height 21
click at [119, 186] on div "Borrar filtros" at bounding box center [150, 194] width 207 height 21
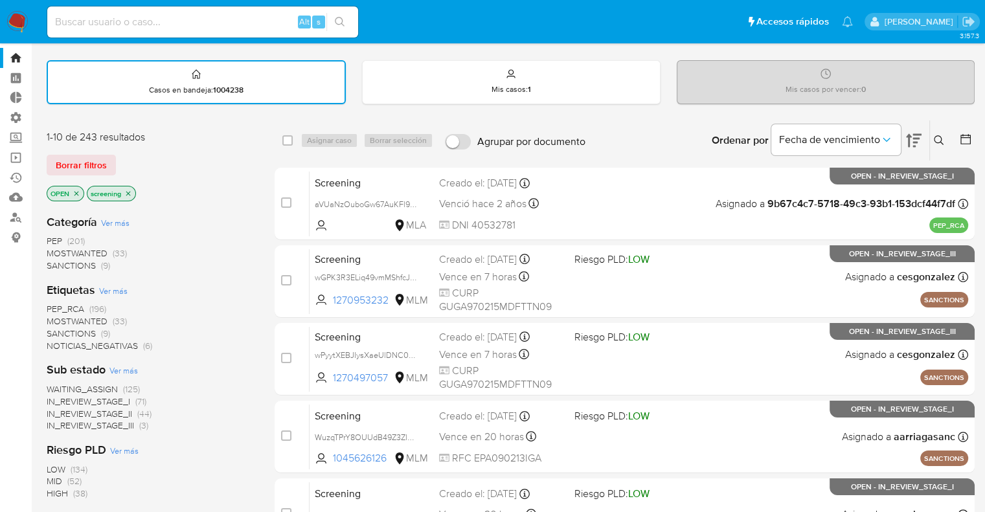
scroll to position [26, 0]
